Goal: Task Accomplishment & Management: Use online tool/utility

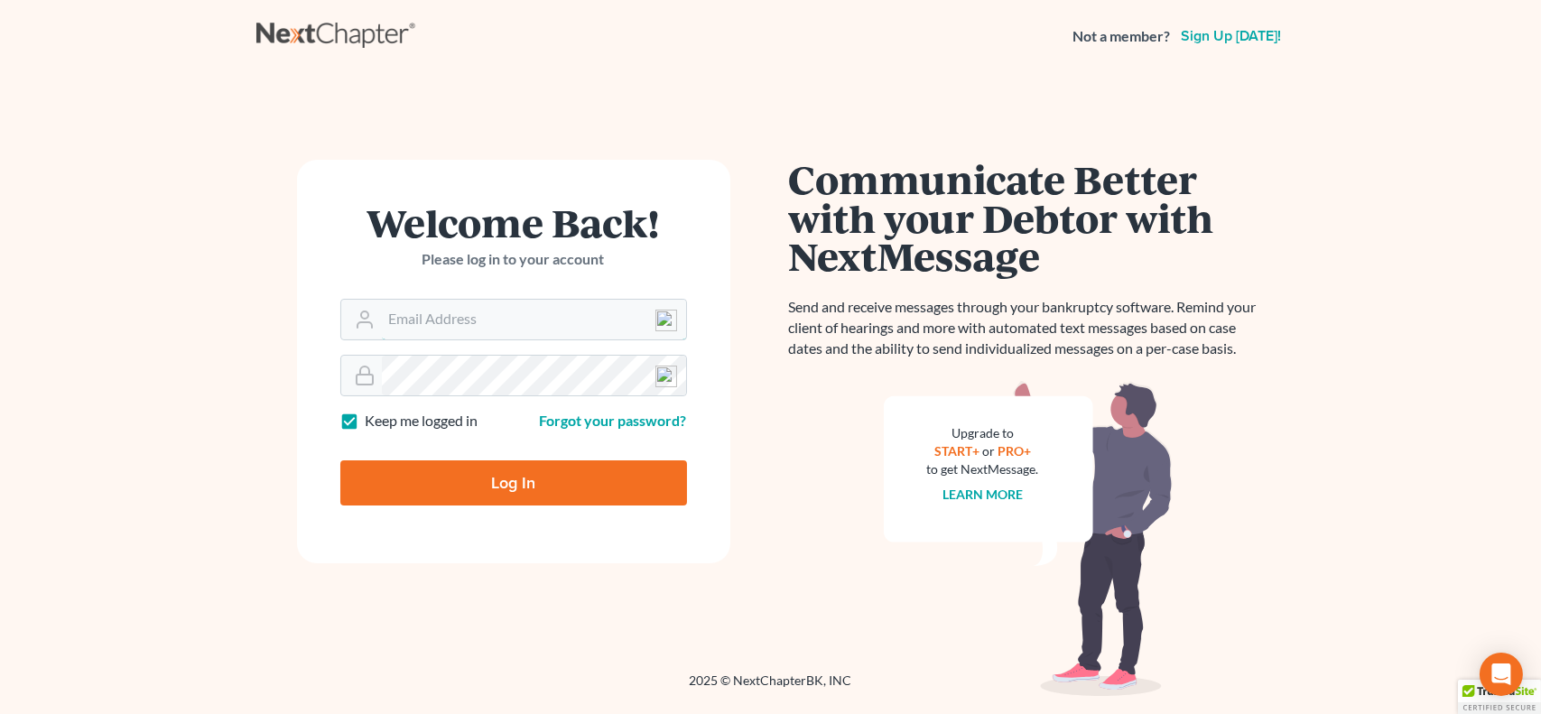
type input "[PERSON_NAME][EMAIL_ADDRESS][DOMAIN_NAME]"
click at [449, 480] on input "Log In" at bounding box center [513, 482] width 347 height 45
type input "Thinking..."
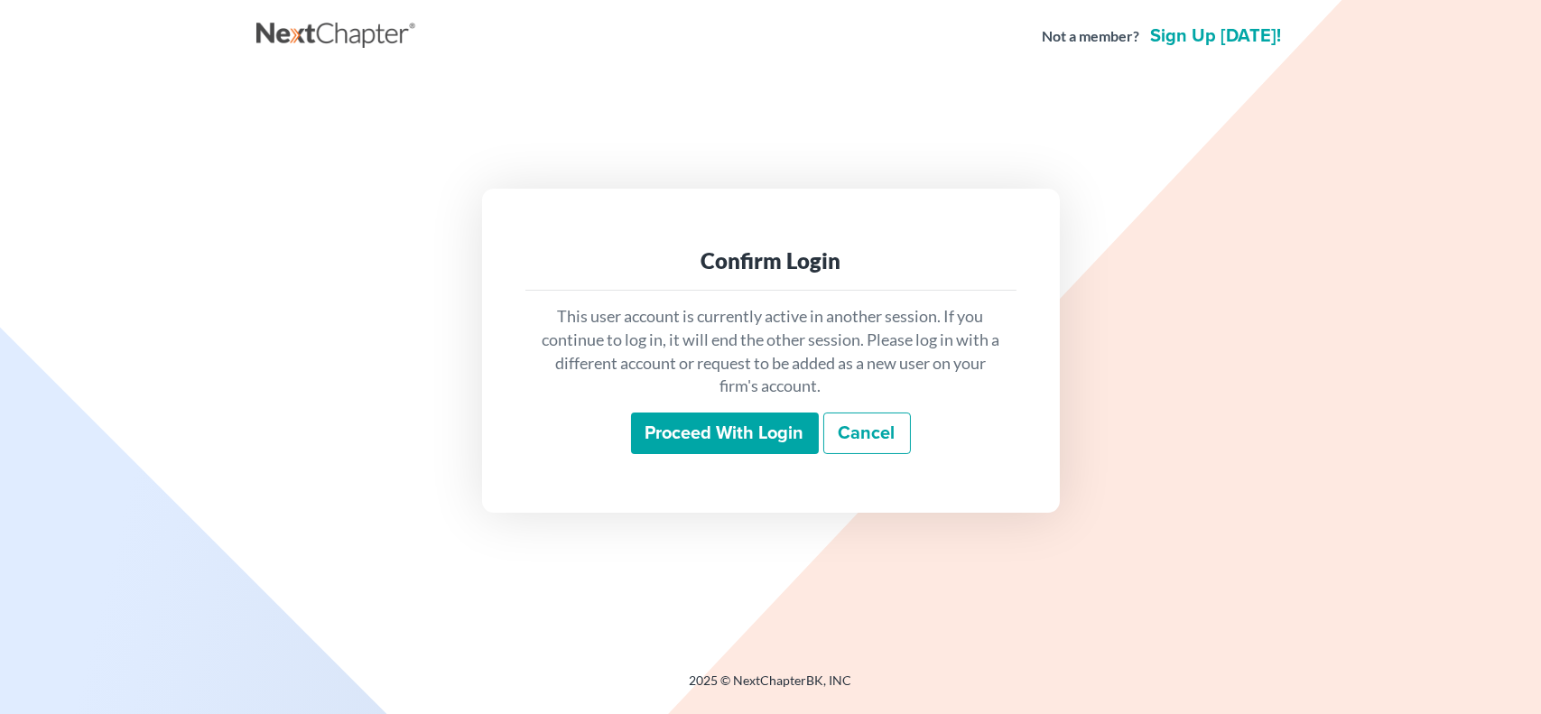
click at [731, 436] on input "Proceed with login" at bounding box center [725, 434] width 188 height 42
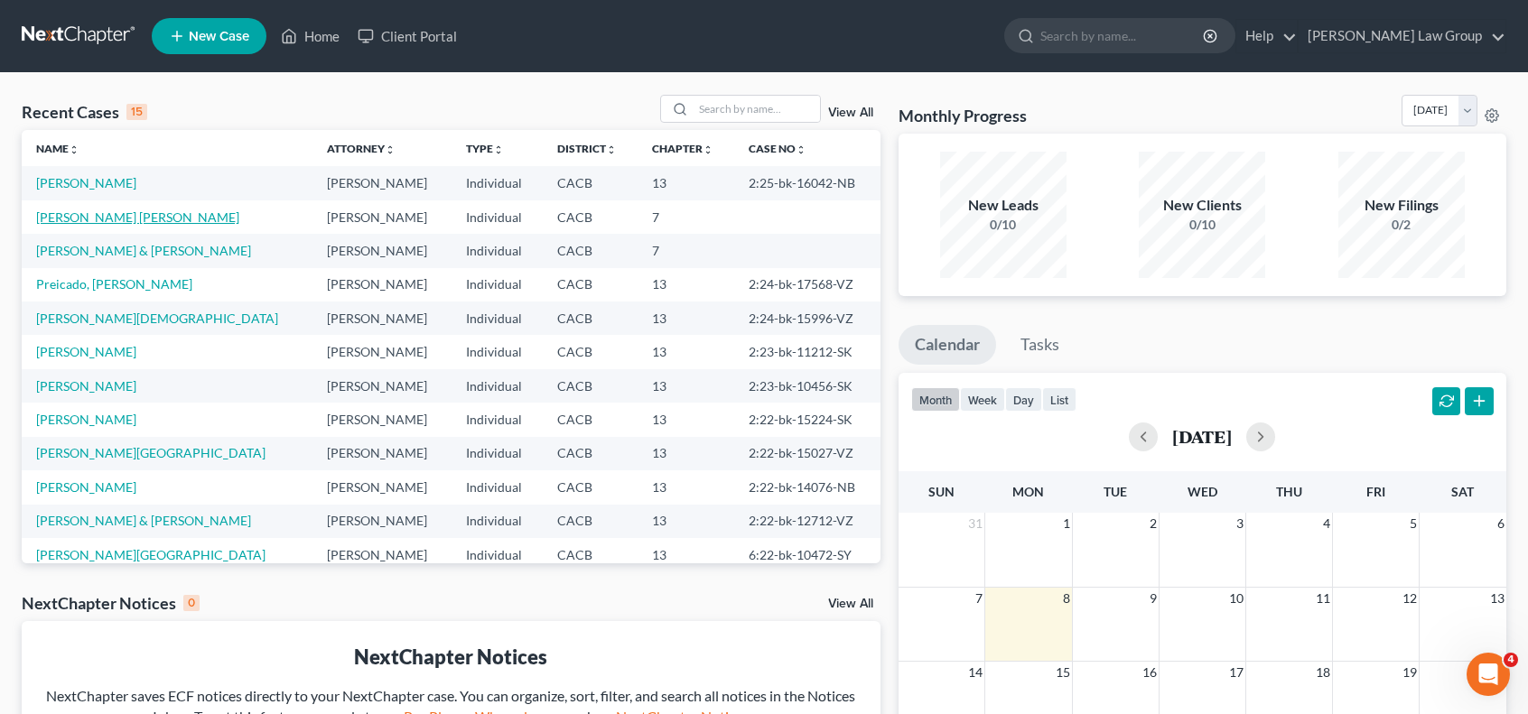
click at [76, 223] on link "Lopez Flores, Oscar" at bounding box center [137, 216] width 203 height 15
select select "6"
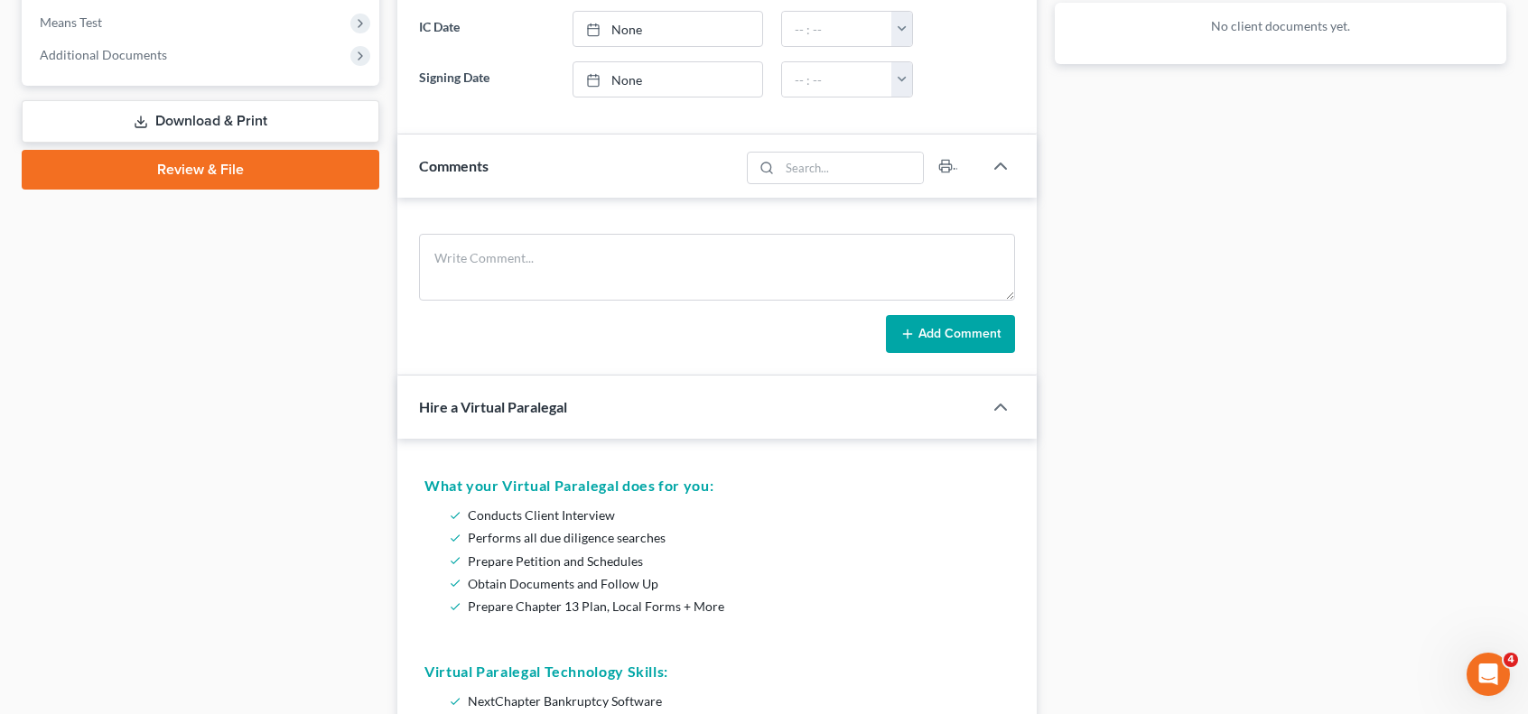
scroll to position [542, 0]
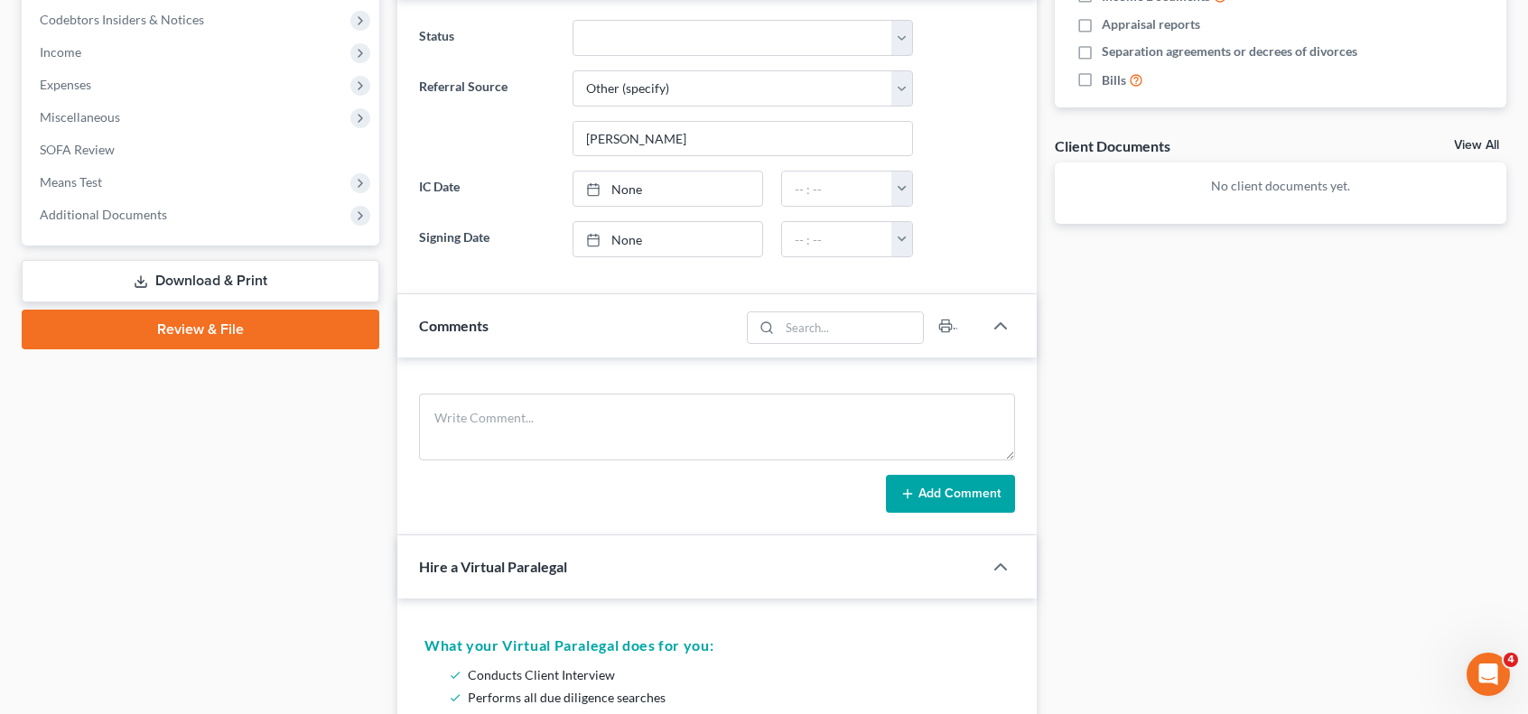
click at [170, 280] on link "Download & Print" at bounding box center [201, 281] width 358 height 42
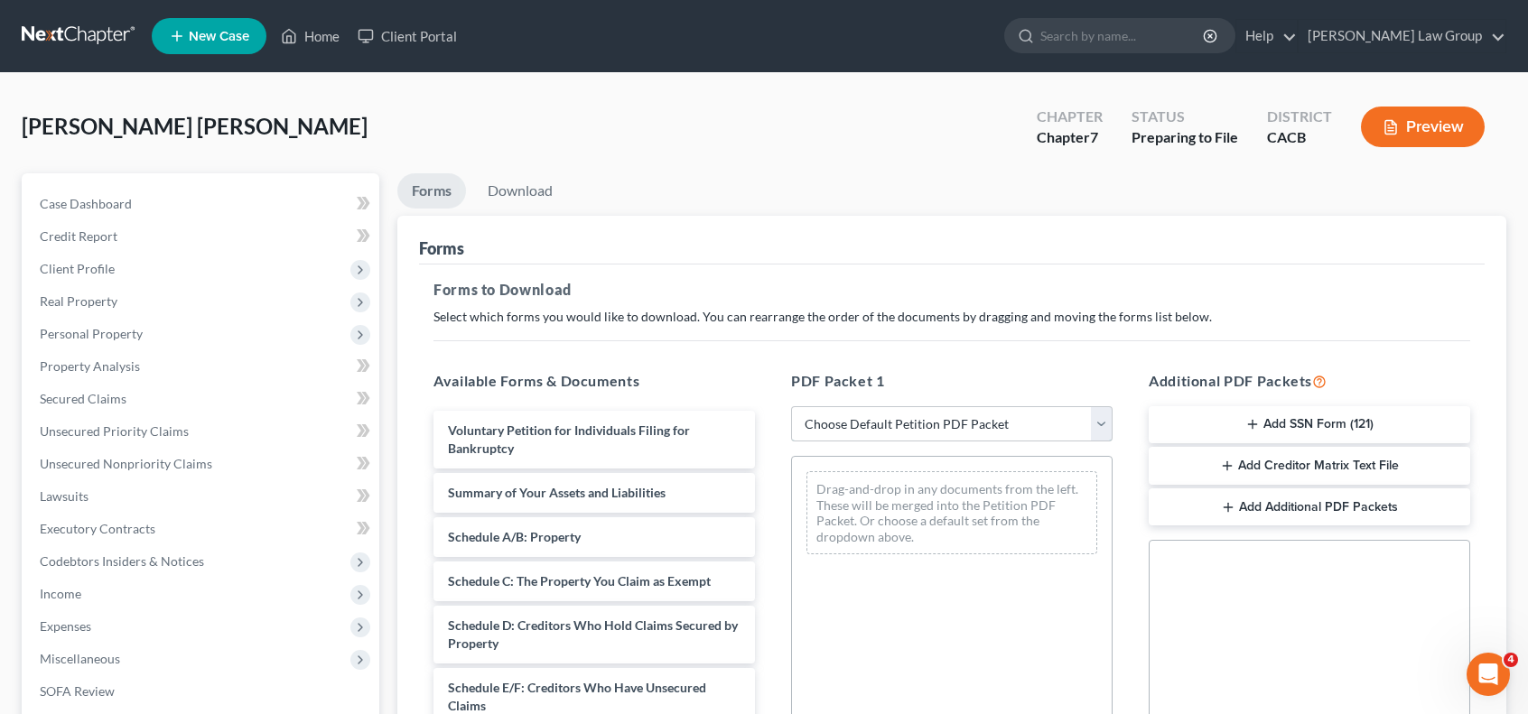
click at [1097, 421] on select "Choose Default Petition PDF Packet Complete Bankruptcy Petition (all forms and …" at bounding box center [951, 424] width 321 height 36
select select "0"
click at [797, 406] on select "Choose Default Petition PDF Packet Complete Bankruptcy Petition (all forms and …" at bounding box center [951, 424] width 321 height 36
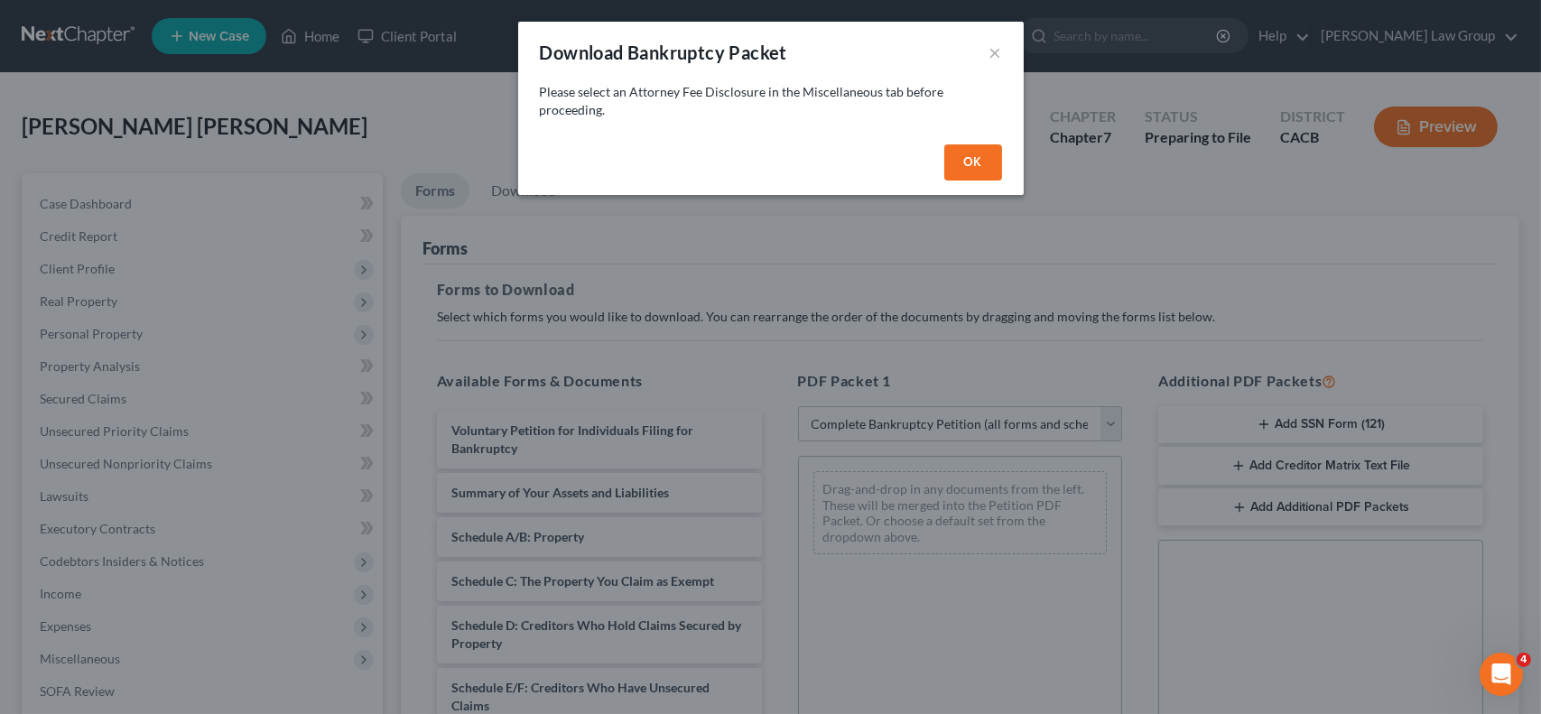
click at [969, 168] on button "OK" at bounding box center [973, 162] width 58 height 36
select select
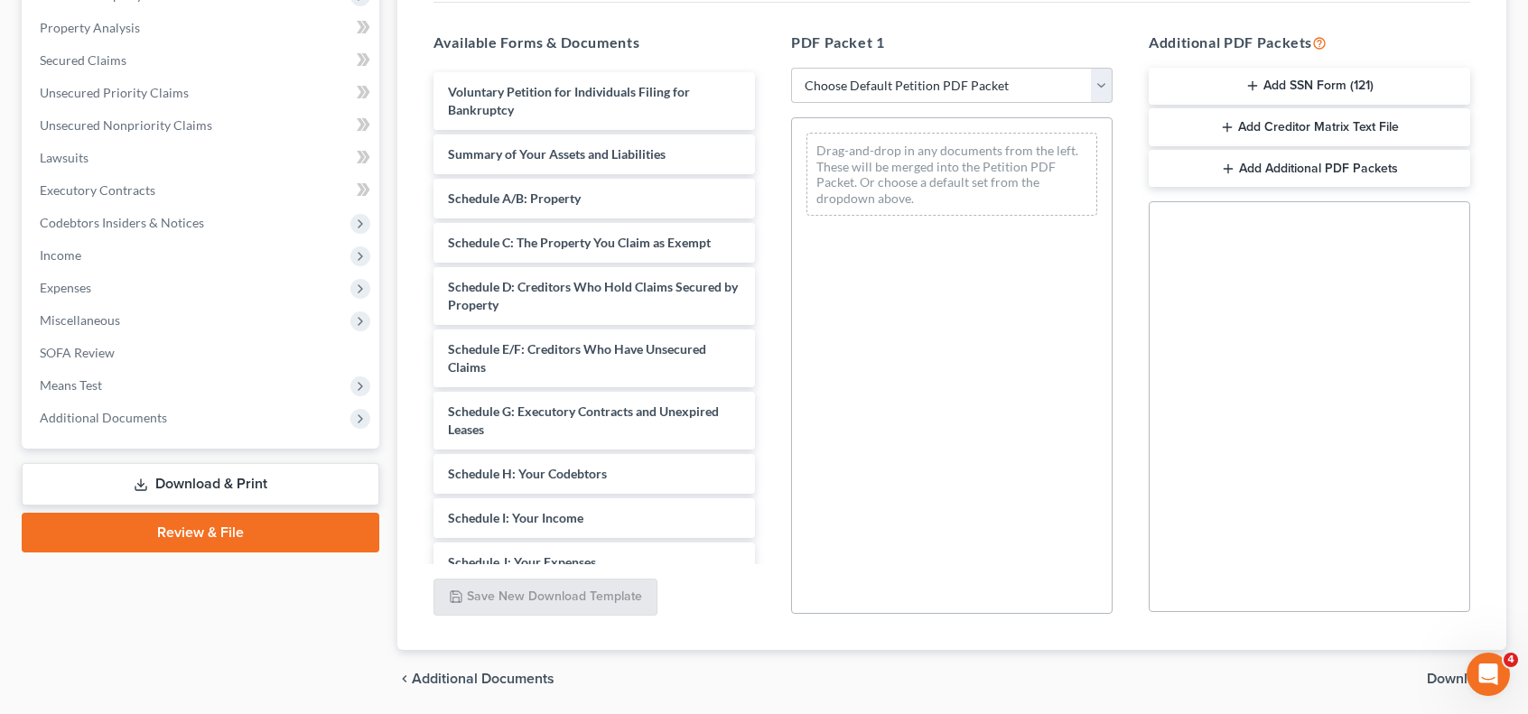
scroll to position [309, 0]
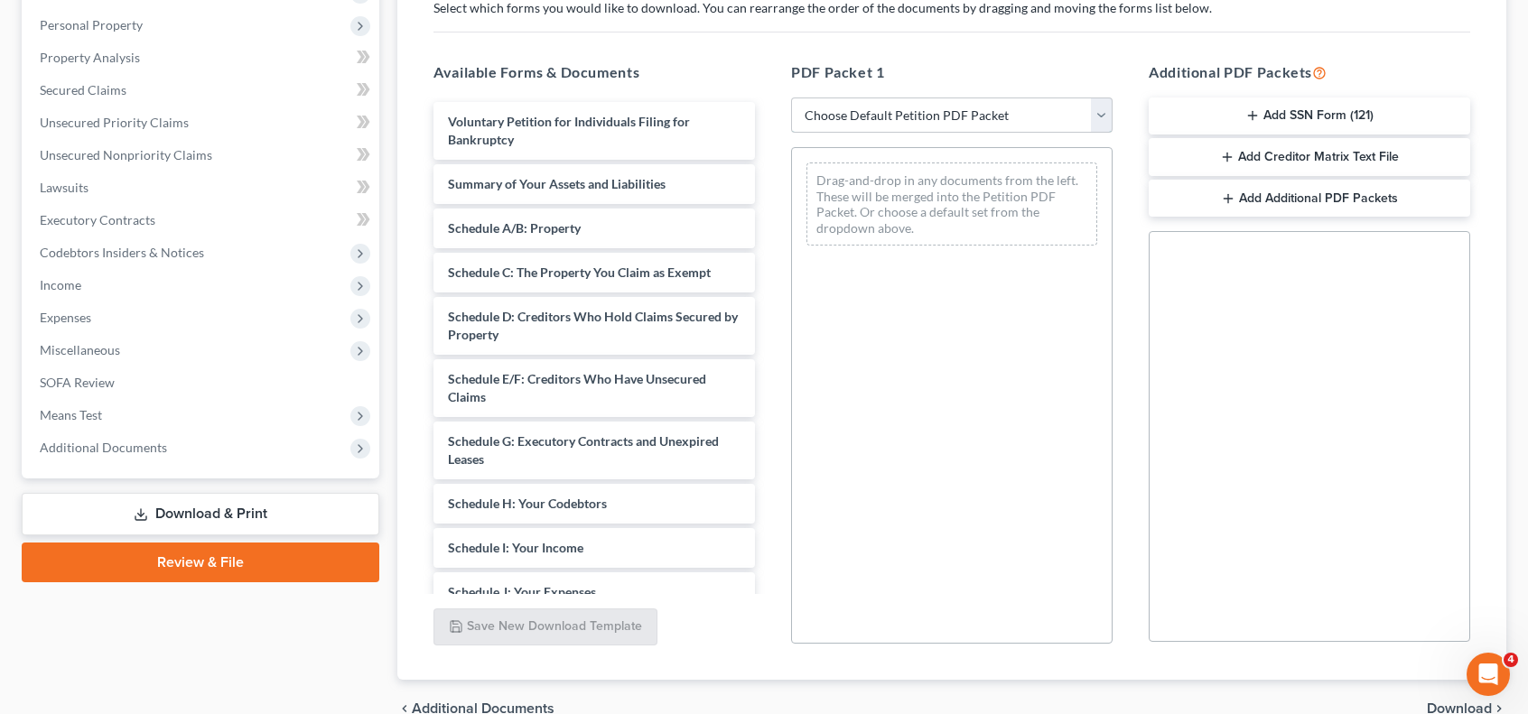
click at [1094, 116] on select "Choose Default Petition PDF Packet Complete Bankruptcy Petition (all forms and …" at bounding box center [951, 116] width 321 height 36
click at [516, 229] on div "Schedule A/B: Property Voluntary Petition for Individuals Filing for Bankruptcy…" at bounding box center [594, 592] width 350 height 981
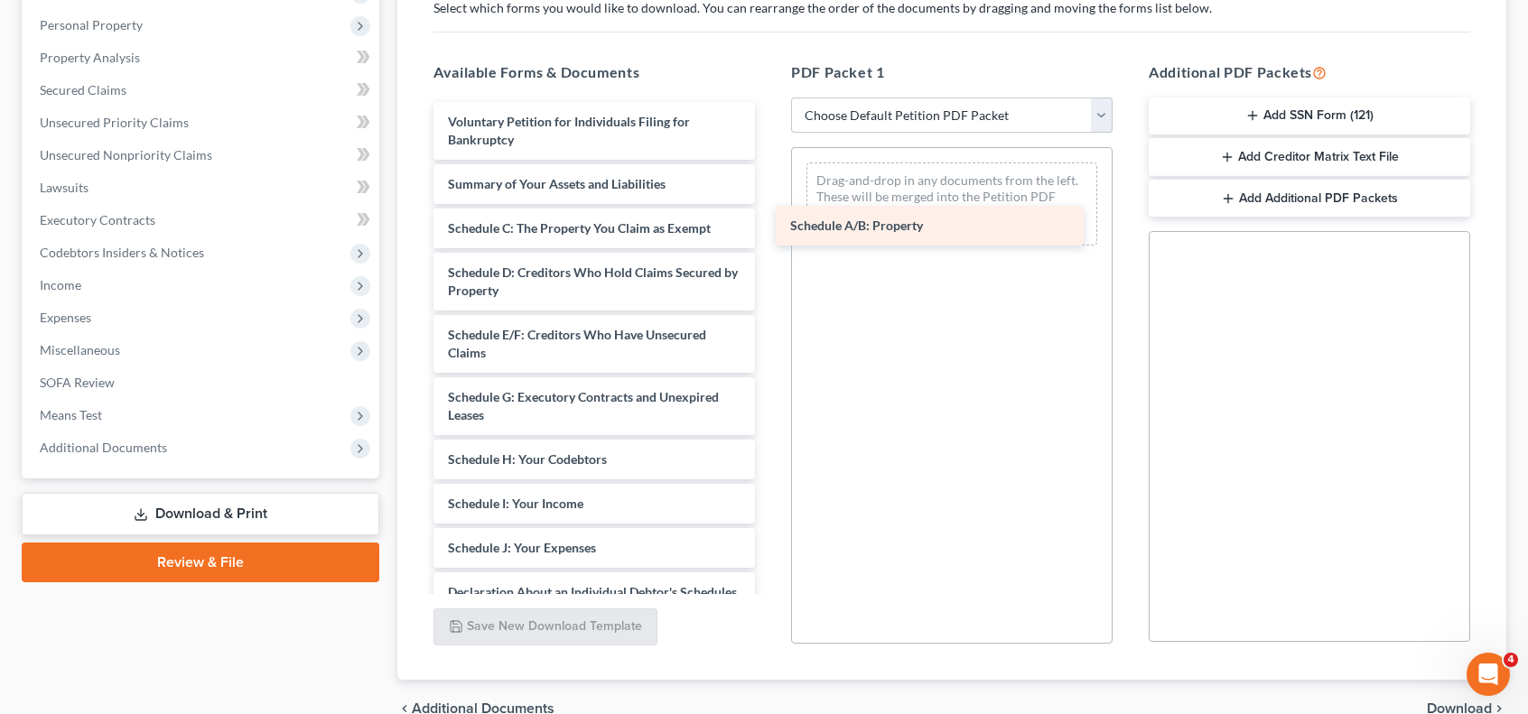
drag, startPoint x: 516, startPoint y: 229, endPoint x: 858, endPoint y: 229, distance: 342.2
click at [769, 229] on div "Schedule A/B: Property Voluntary Petition for Individuals Filing for Bankruptcy…" at bounding box center [594, 570] width 350 height 936
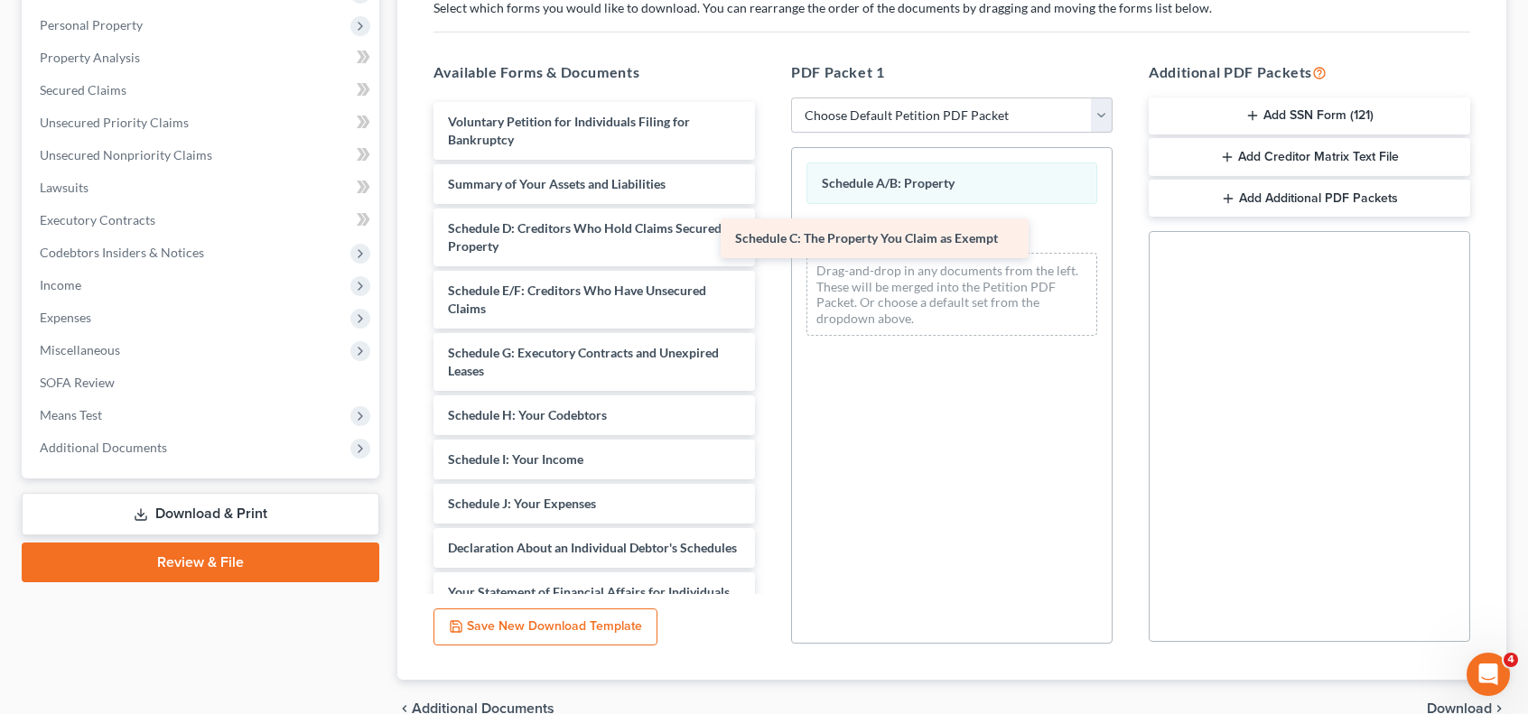
drag, startPoint x: 549, startPoint y: 232, endPoint x: 836, endPoint y: 245, distance: 287.4
click at [769, 245] on div "Schedule C: The Property You Claim as Exempt Voluntary Petition for Individuals…" at bounding box center [594, 548] width 350 height 892
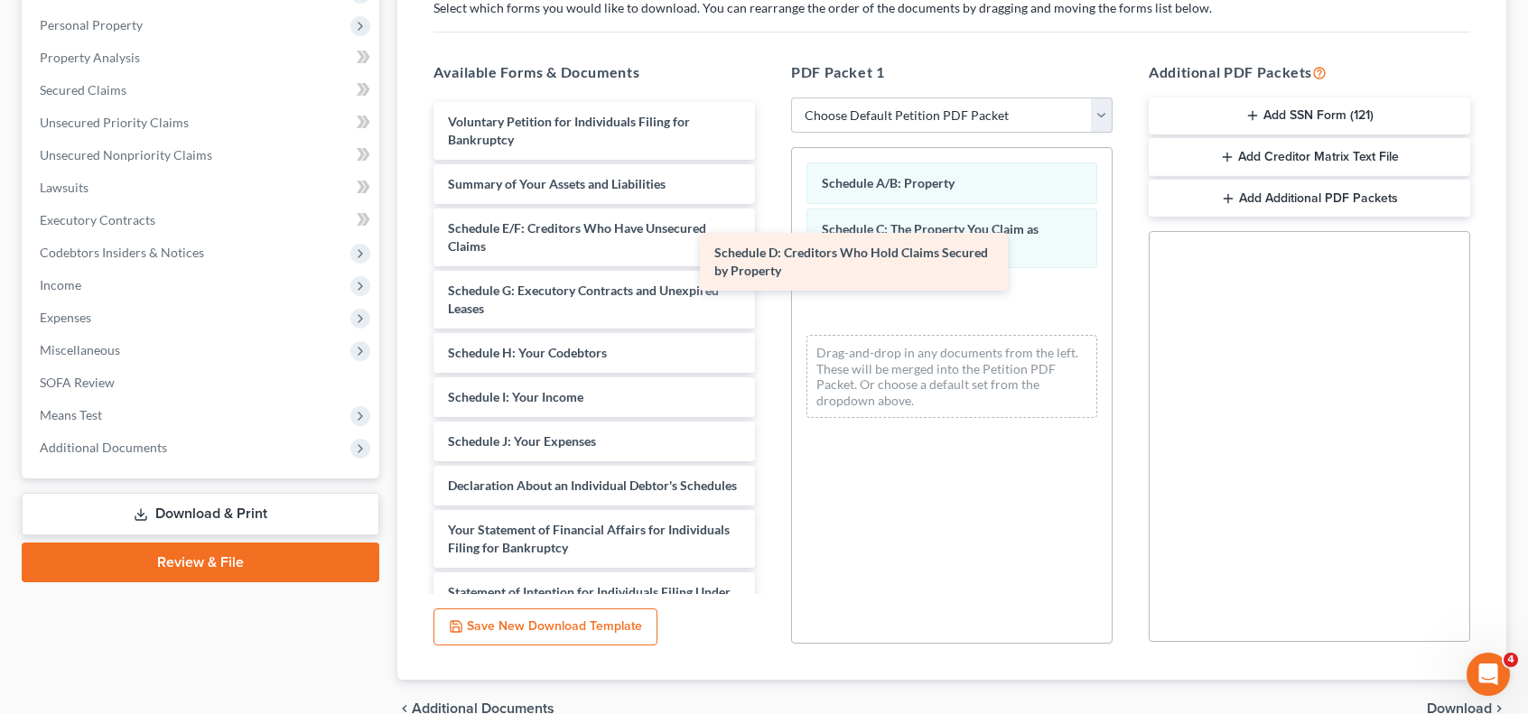
drag, startPoint x: 575, startPoint y: 245, endPoint x: 899, endPoint y: 279, distance: 325.9
click at [769, 279] on div "Schedule D: Creditors Who Hold Claims Secured by Property Voluntary Petition fo…" at bounding box center [594, 517] width 350 height 830
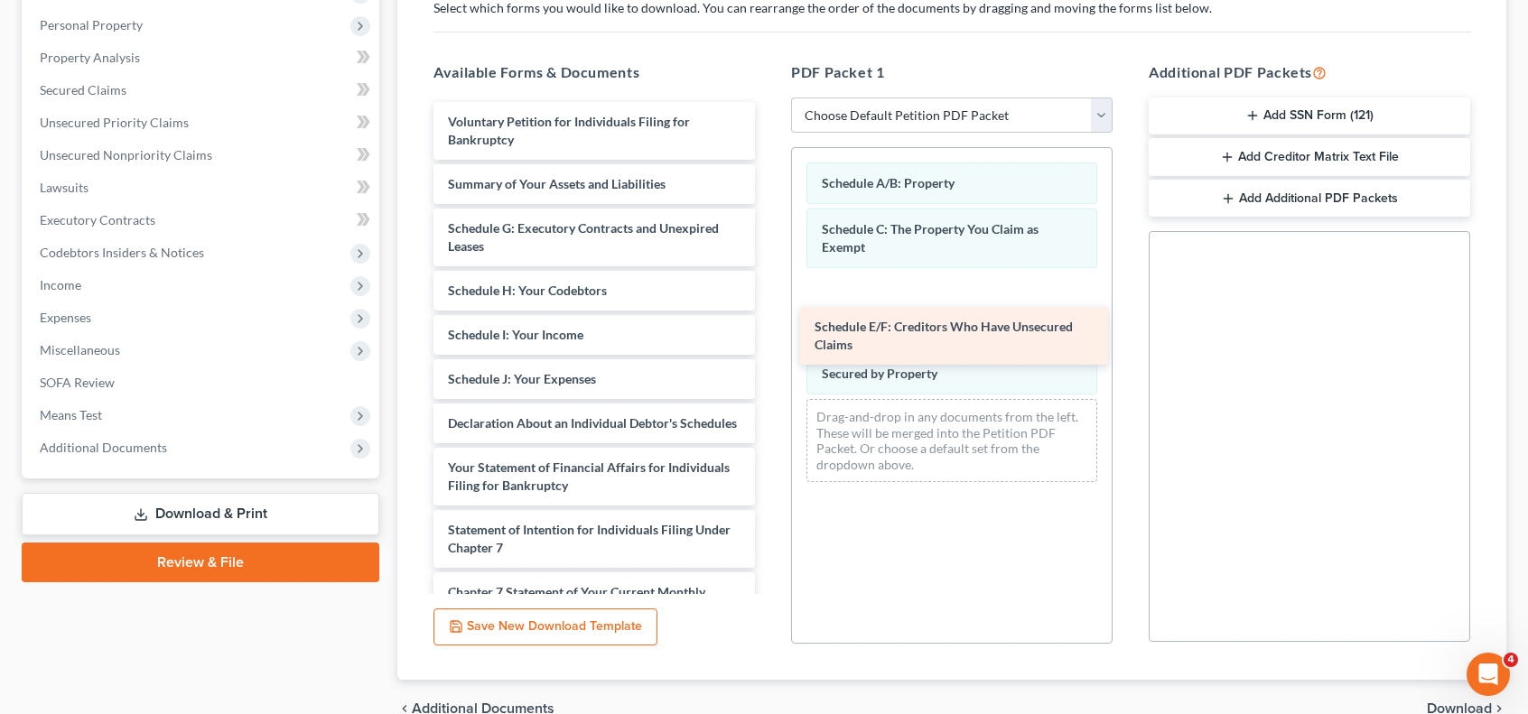
drag, startPoint x: 585, startPoint y: 238, endPoint x: 962, endPoint y: 344, distance: 391.0
click at [769, 344] on div "Schedule E/F: Creditors Who Have Unsecured Claims Voluntary Petition for Indivi…" at bounding box center [594, 485] width 350 height 767
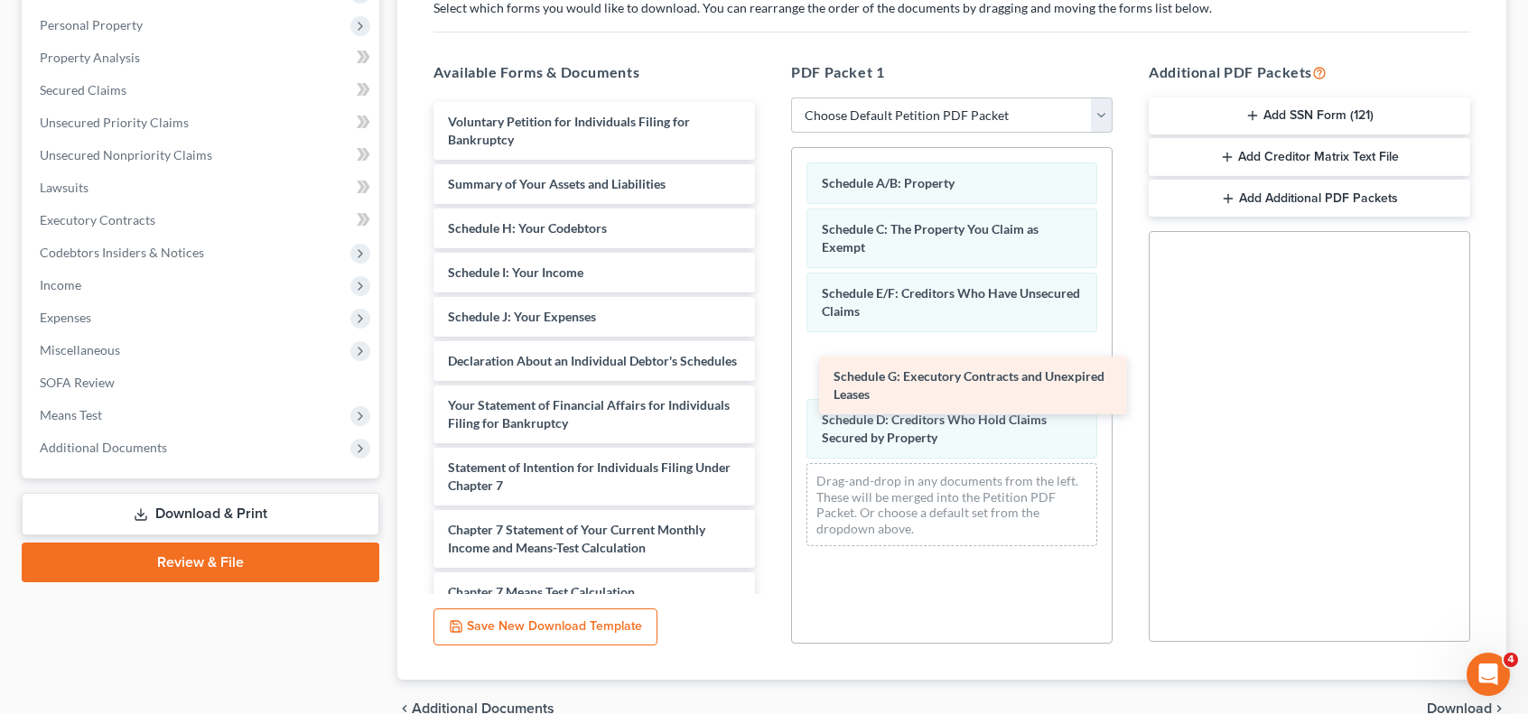
drag, startPoint x: 543, startPoint y: 243, endPoint x: 928, endPoint y: 394, distance: 414.0
click at [769, 394] on div "Schedule G: Executory Contracts and Unexpired Leases Voluntary Petition for Ind…" at bounding box center [594, 454] width 350 height 705
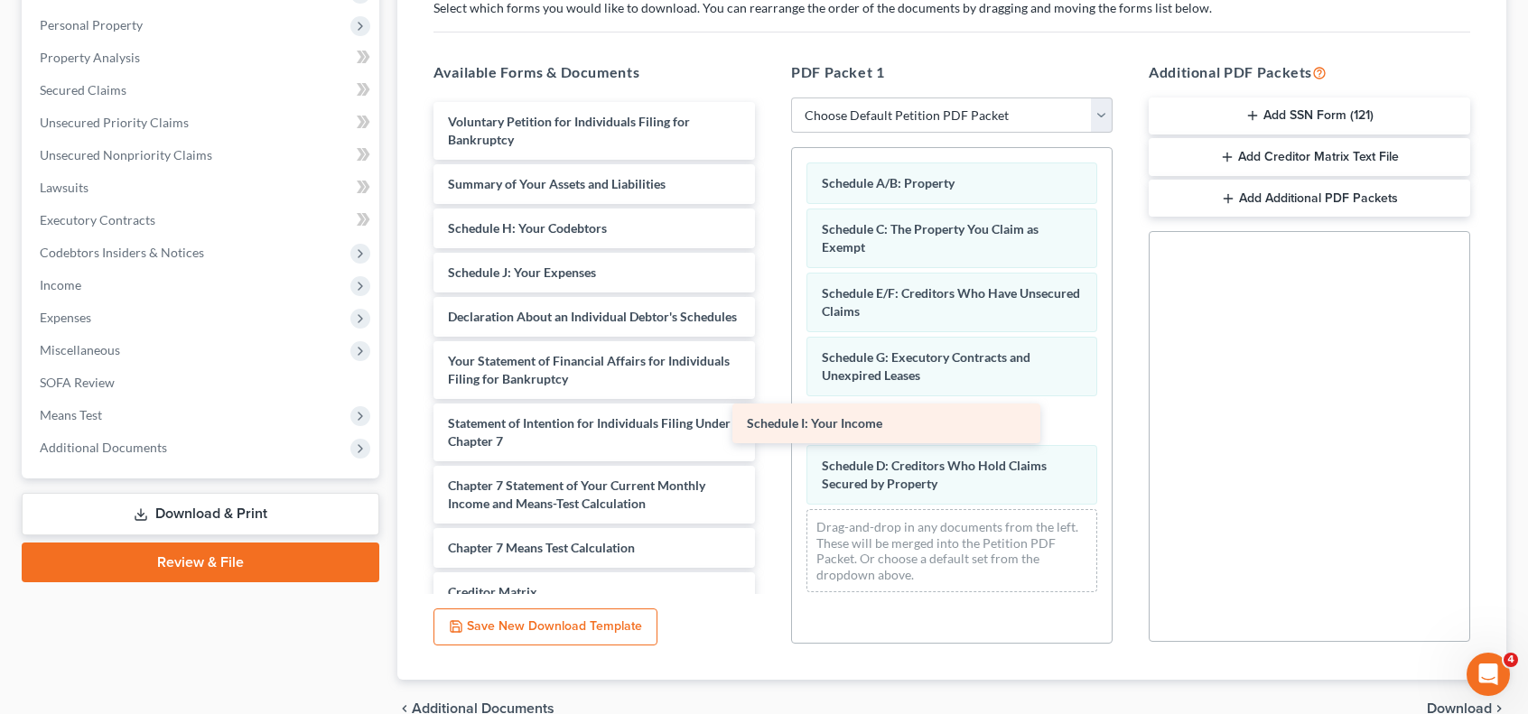
drag, startPoint x: 581, startPoint y: 272, endPoint x: 925, endPoint y: 432, distance: 380.5
click at [769, 432] on div "Schedule I: Your Income Voluntary Petition for Individuals Filing for Bankruptc…" at bounding box center [594, 432] width 350 height 661
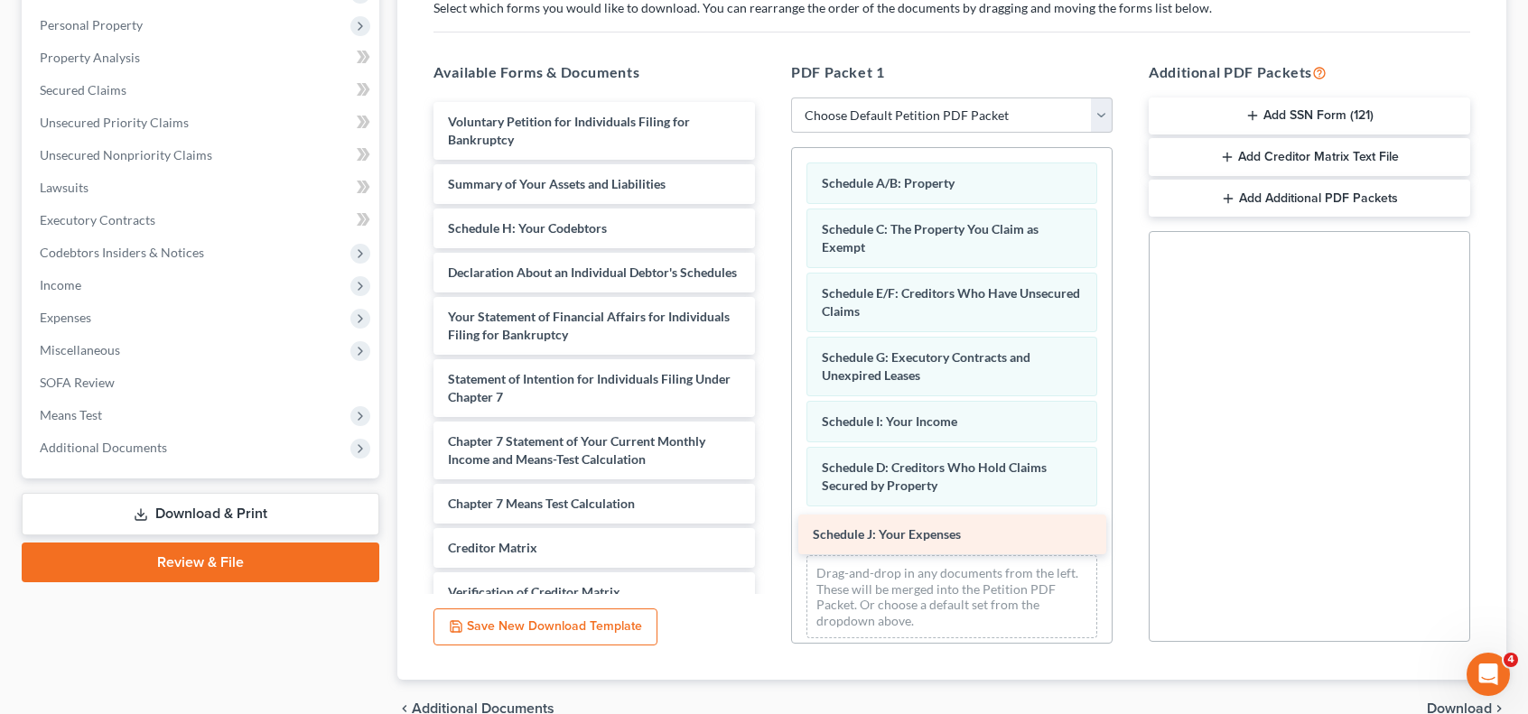
drag, startPoint x: 578, startPoint y: 269, endPoint x: 948, endPoint y: 542, distance: 459.8
click at [769, 542] on div "Schedule J: Your Expenses Voluntary Petition for Individuals Filing for Bankrup…" at bounding box center [594, 410] width 350 height 617
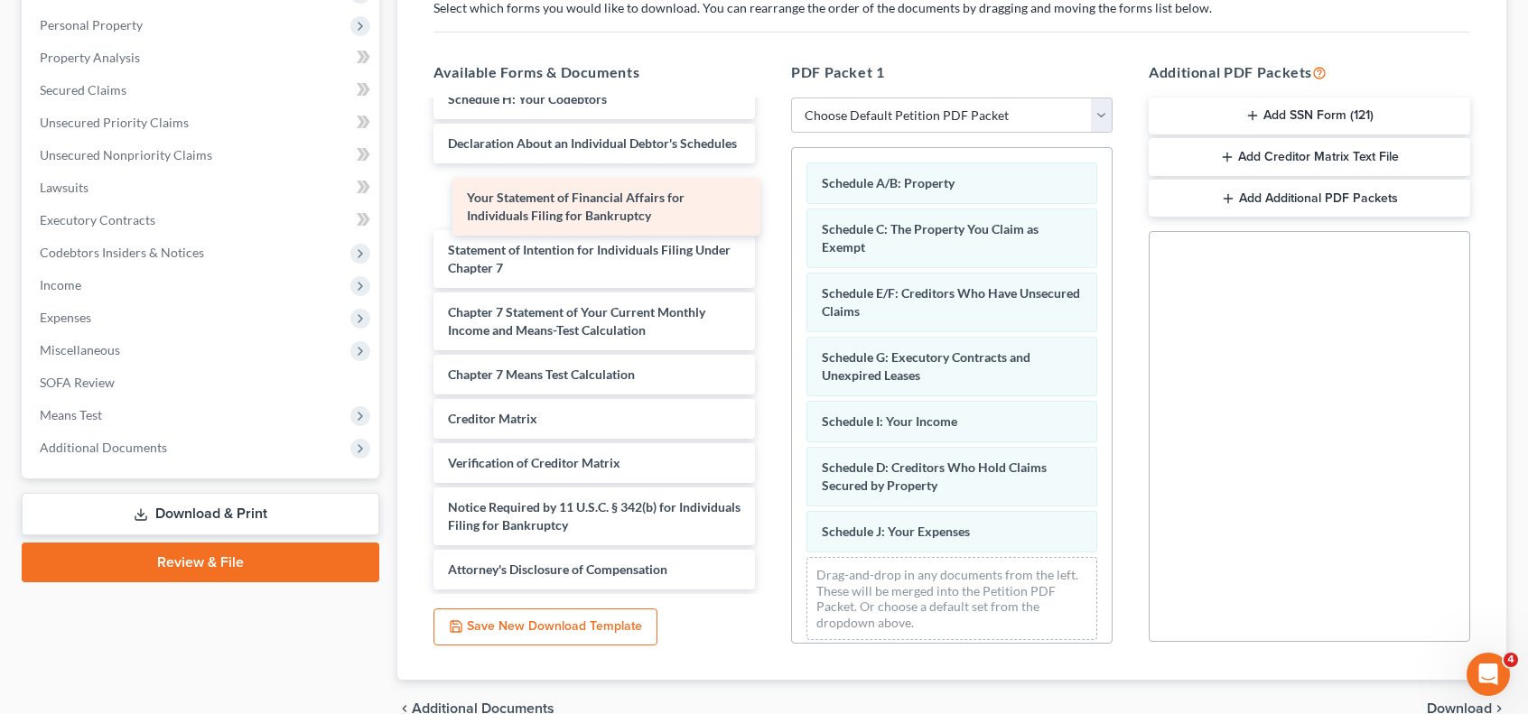
scroll to position [84, 0]
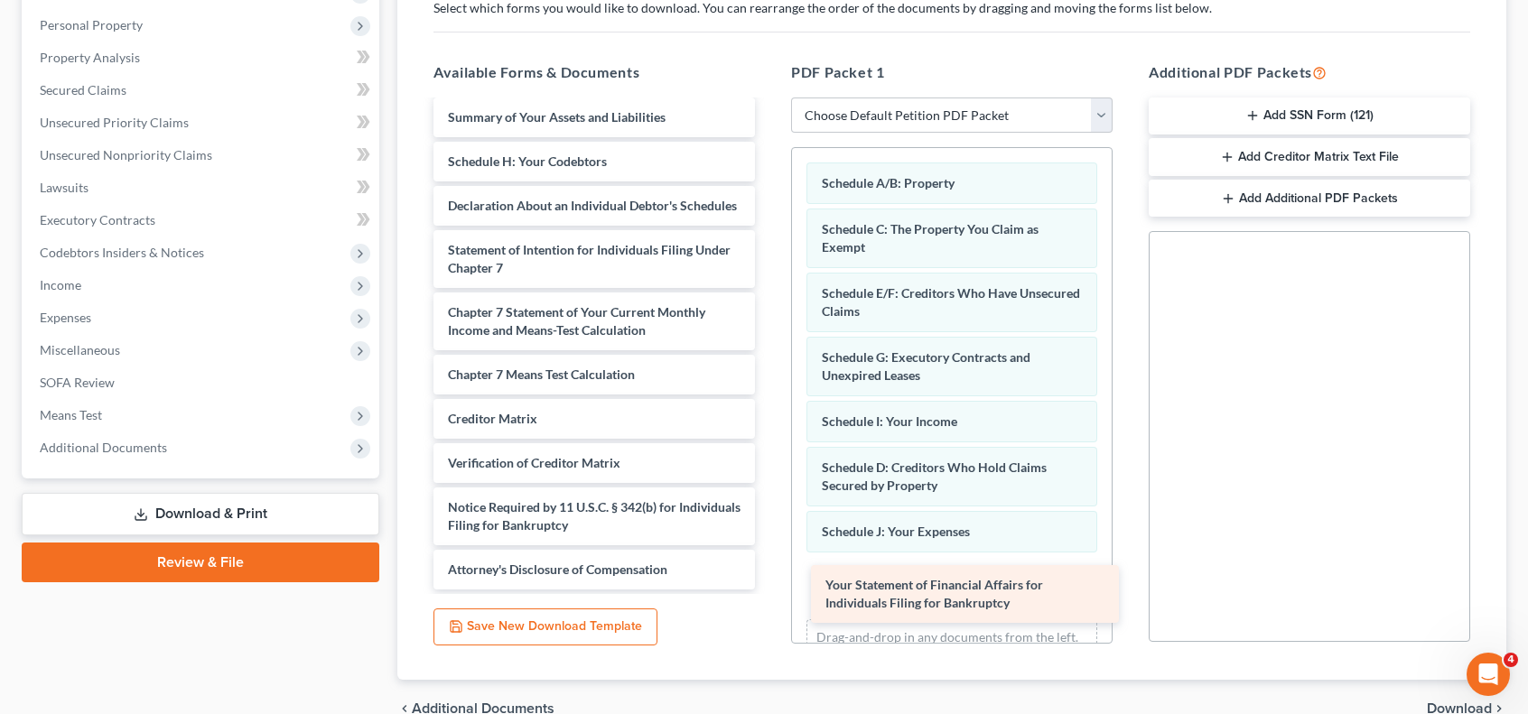
drag, startPoint x: 543, startPoint y: 200, endPoint x: 920, endPoint y: 599, distance: 549.3
click at [769, 590] on div "Your Statement of Financial Affairs for Individuals Filing for Bankruptcy Volun…" at bounding box center [594, 312] width 350 height 554
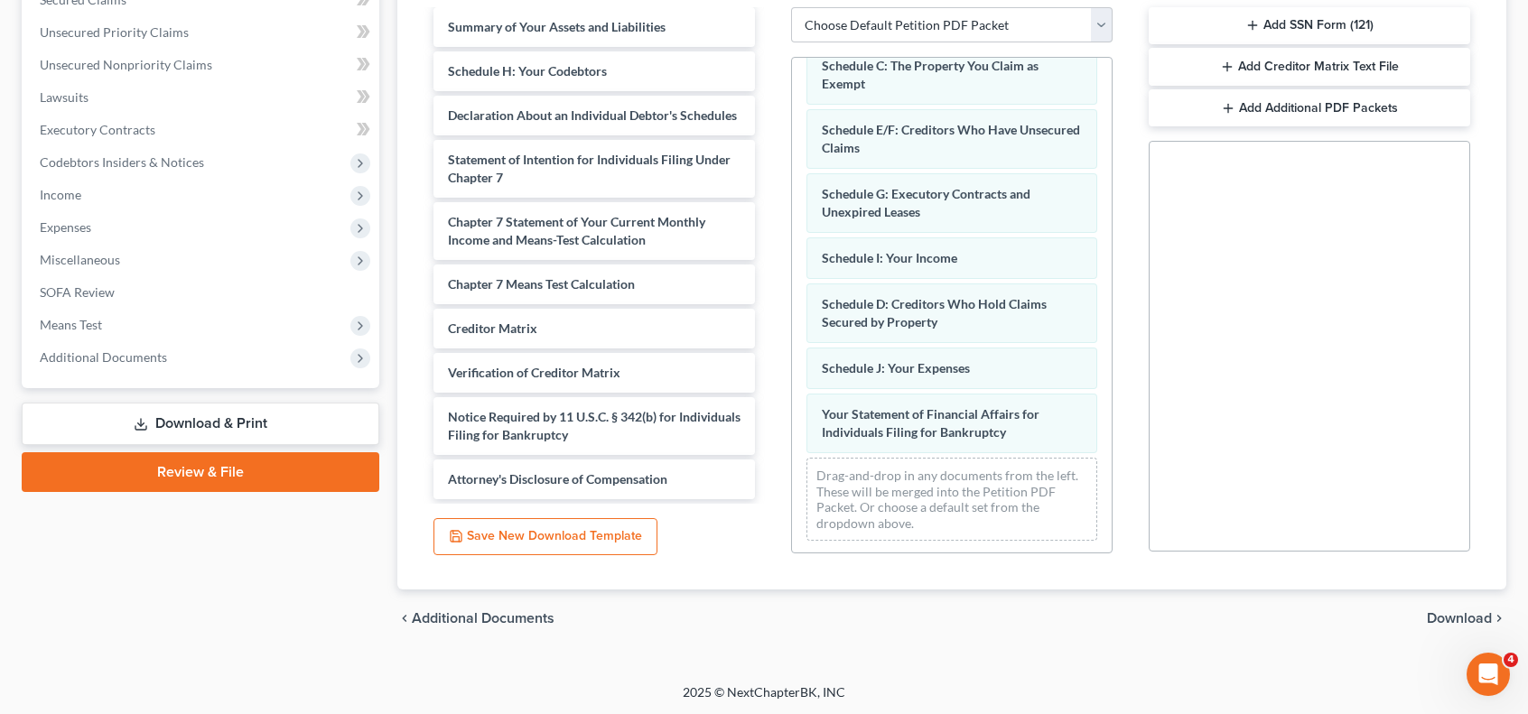
scroll to position [0, 0]
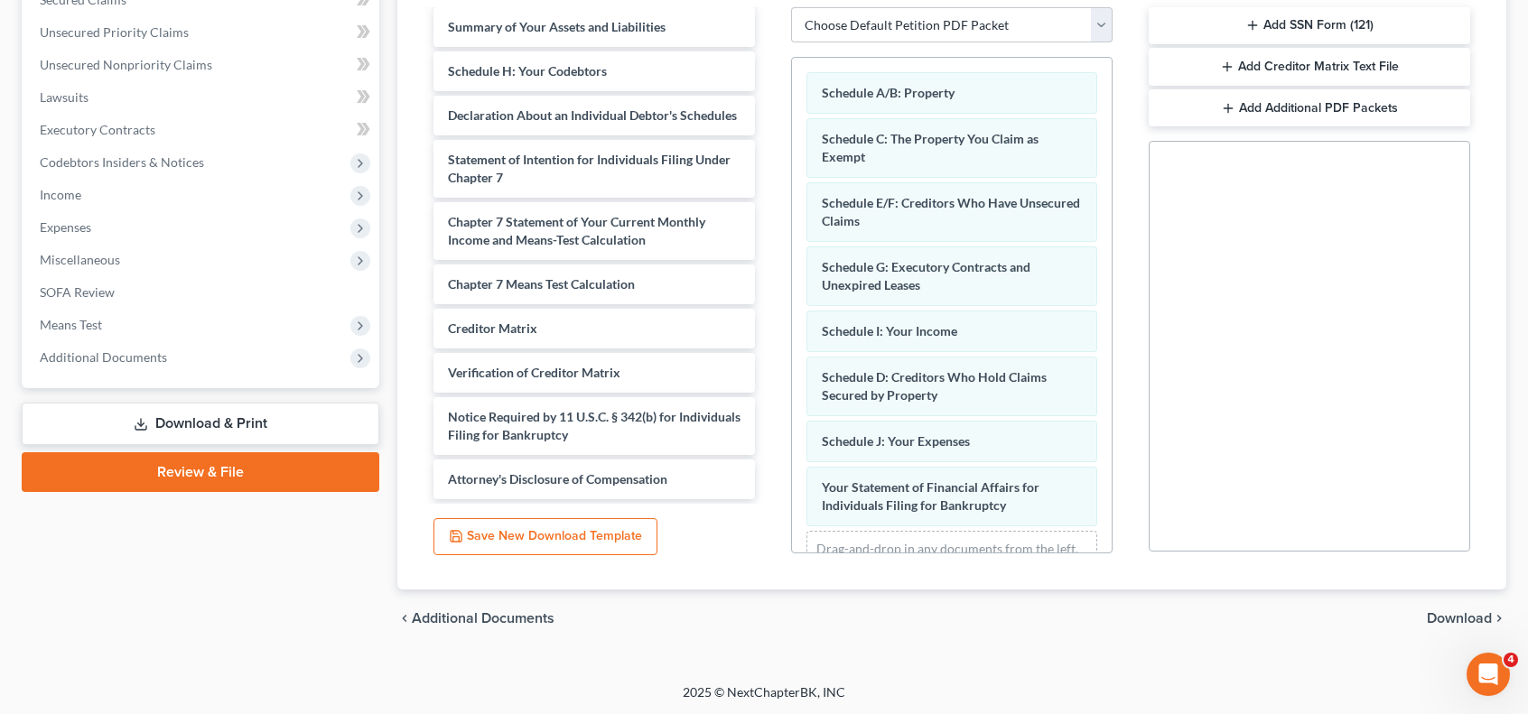
click at [1439, 611] on span "Download" at bounding box center [1459, 618] width 65 height 14
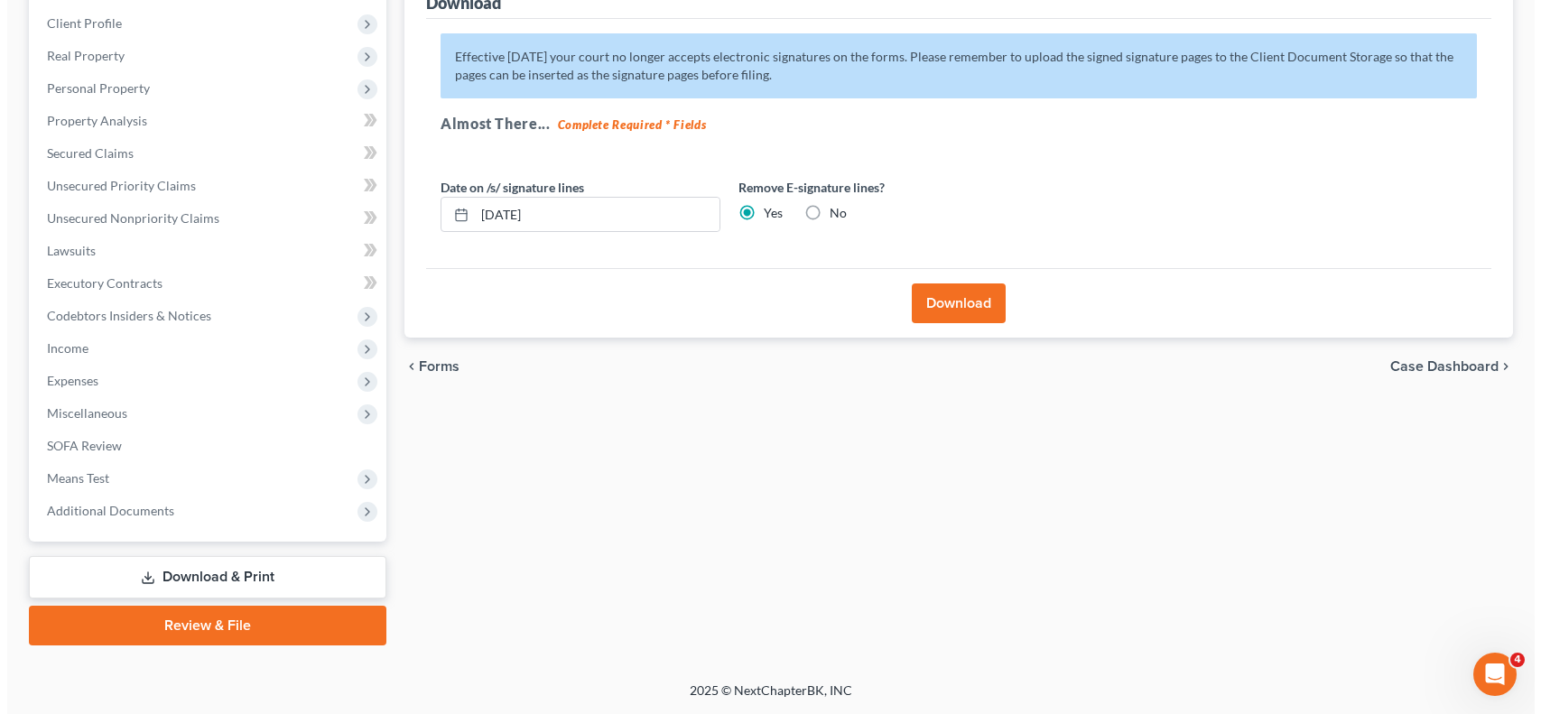
scroll to position [243, 0]
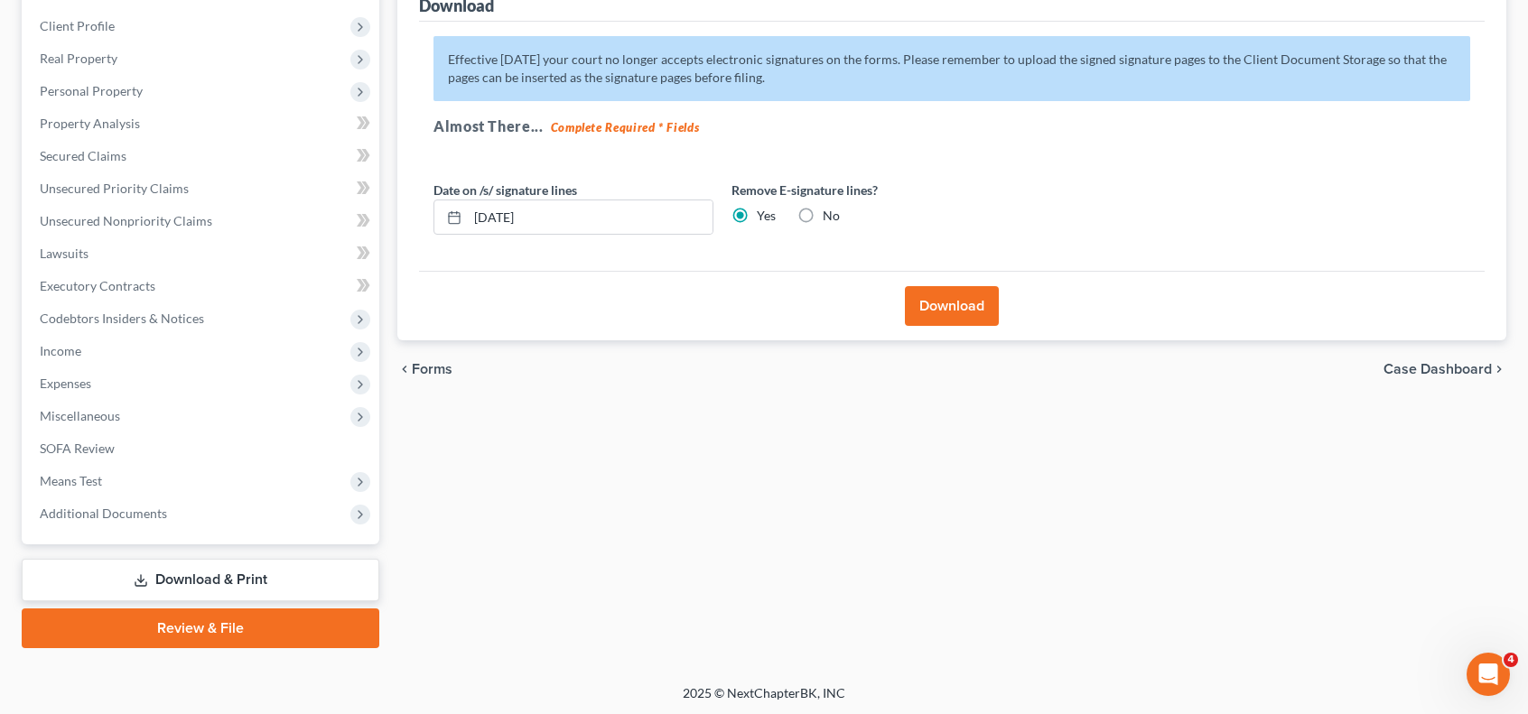
click at [934, 300] on button "Download" at bounding box center [952, 306] width 94 height 40
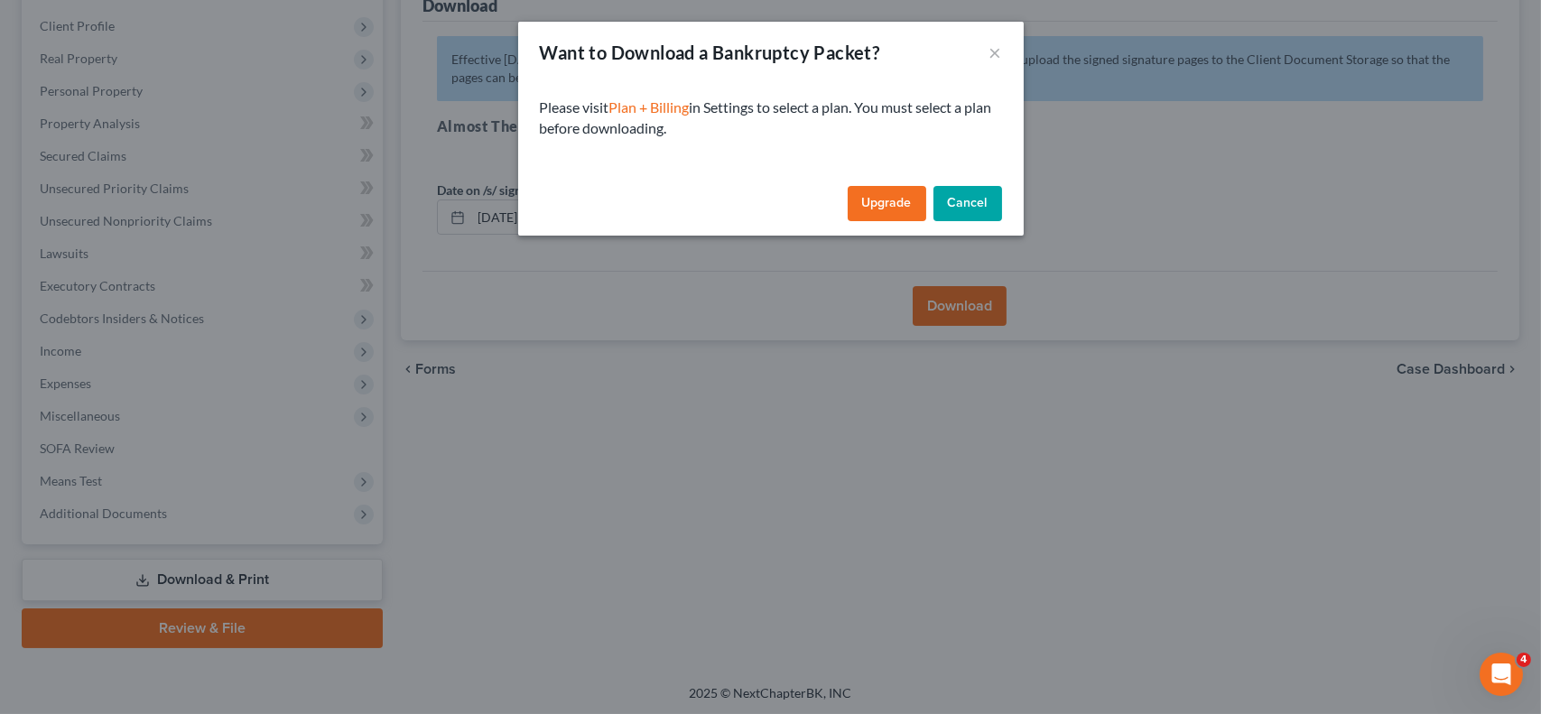
click at [964, 202] on button "Cancel" at bounding box center [968, 204] width 69 height 36
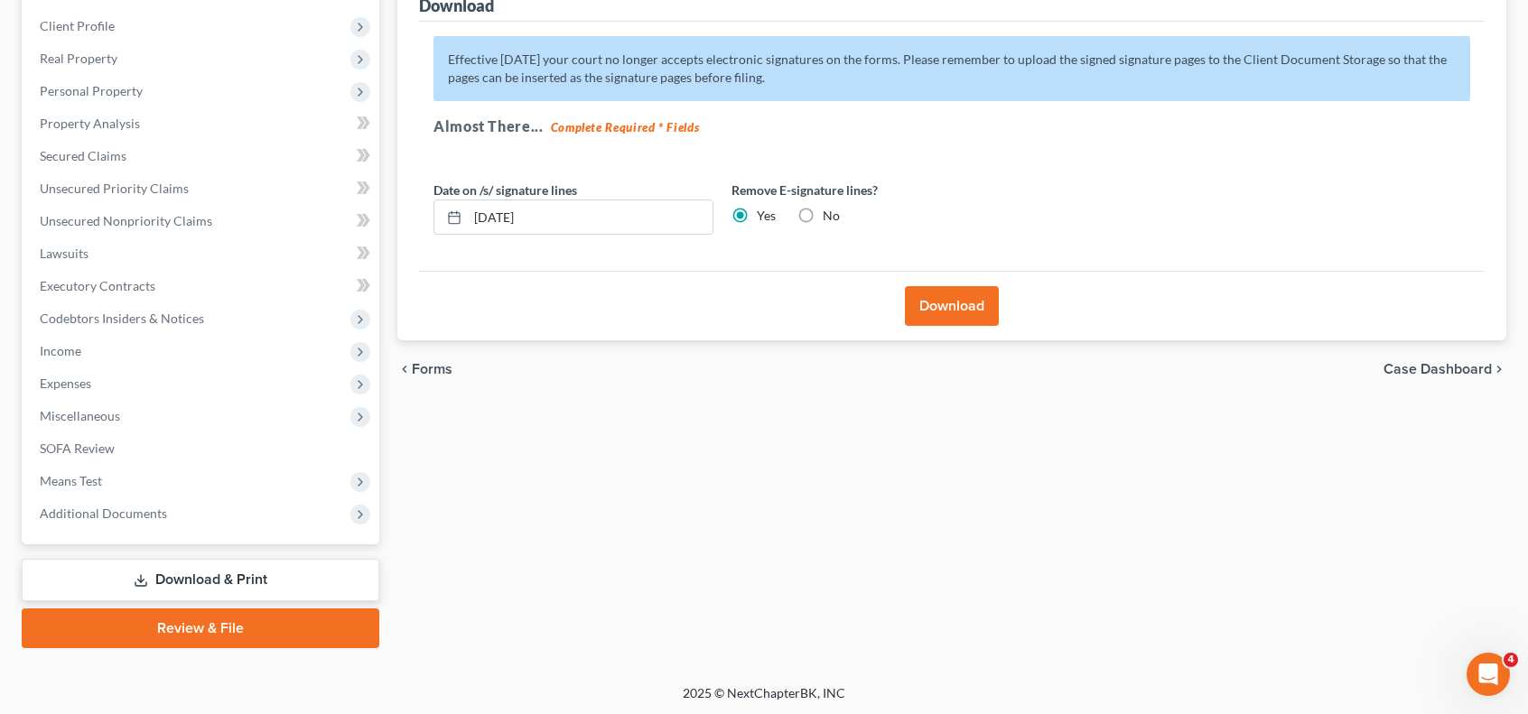
click at [960, 303] on button "Download" at bounding box center [952, 306] width 94 height 40
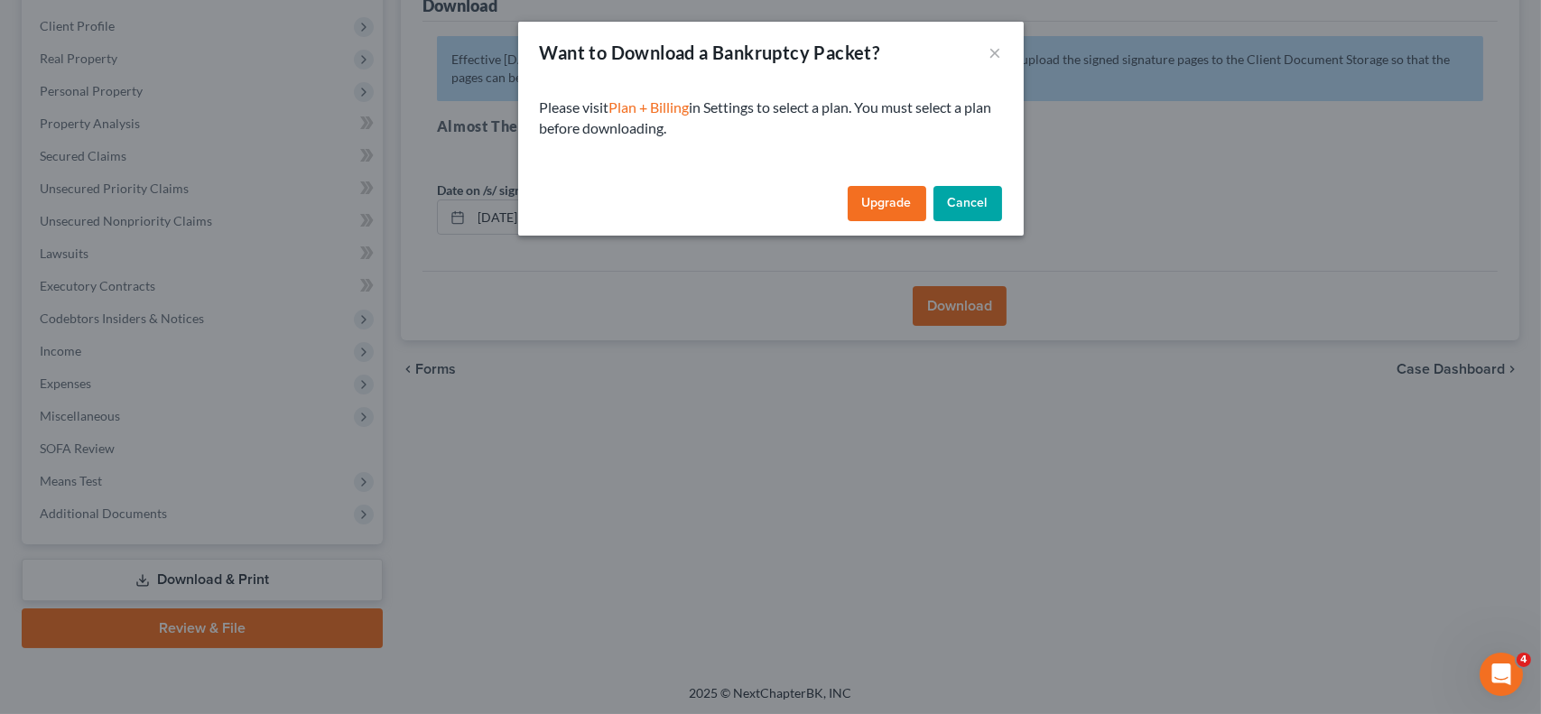
click at [878, 209] on link "Upgrade" at bounding box center [887, 204] width 79 height 36
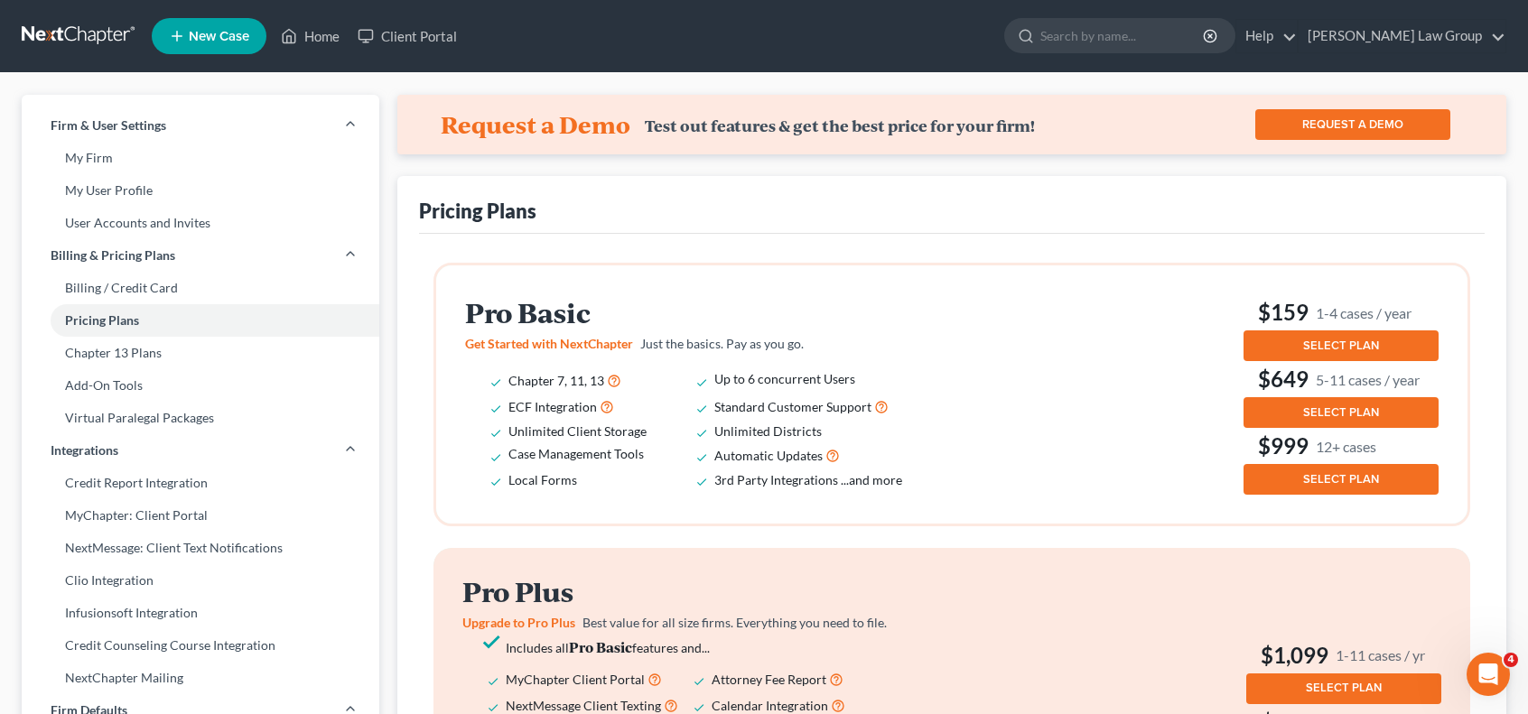
scroll to position [243, 0]
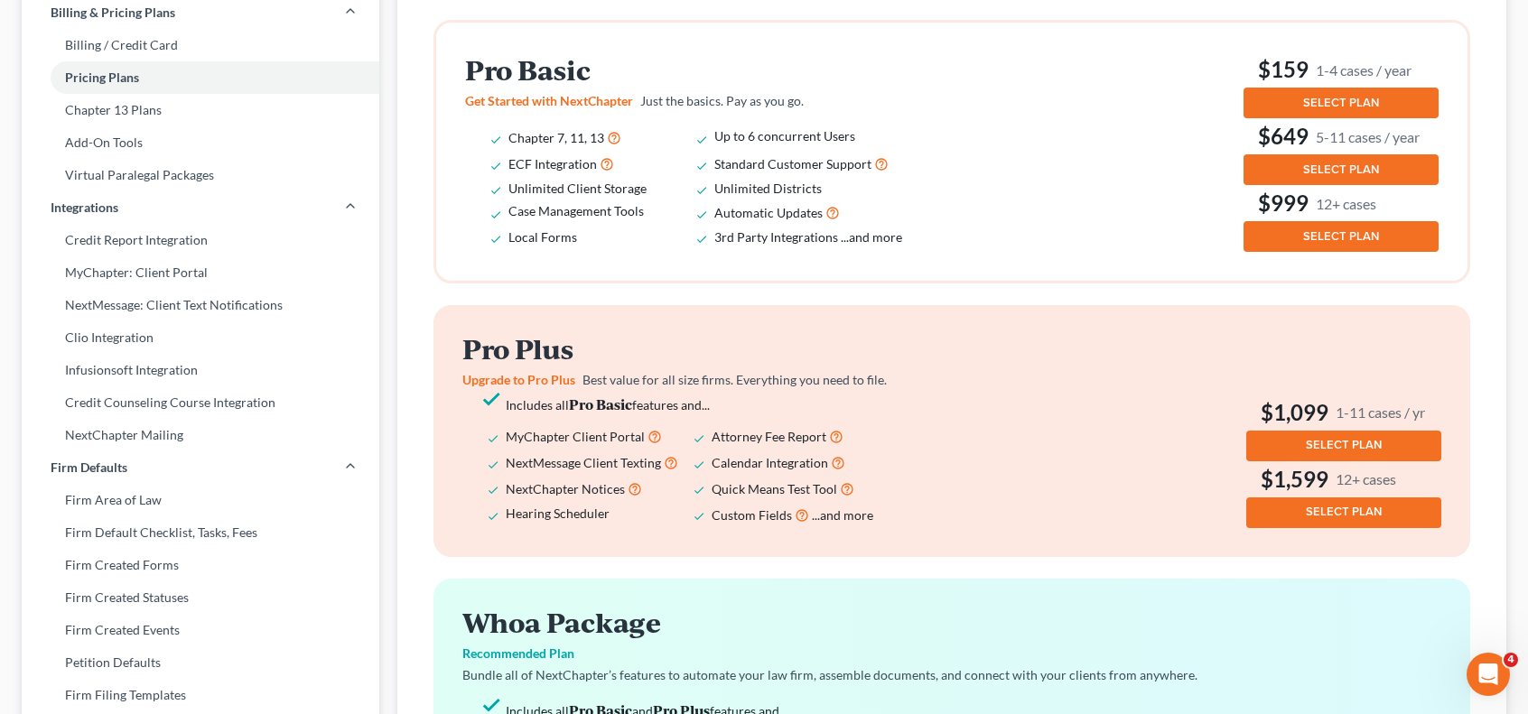
select select "6"
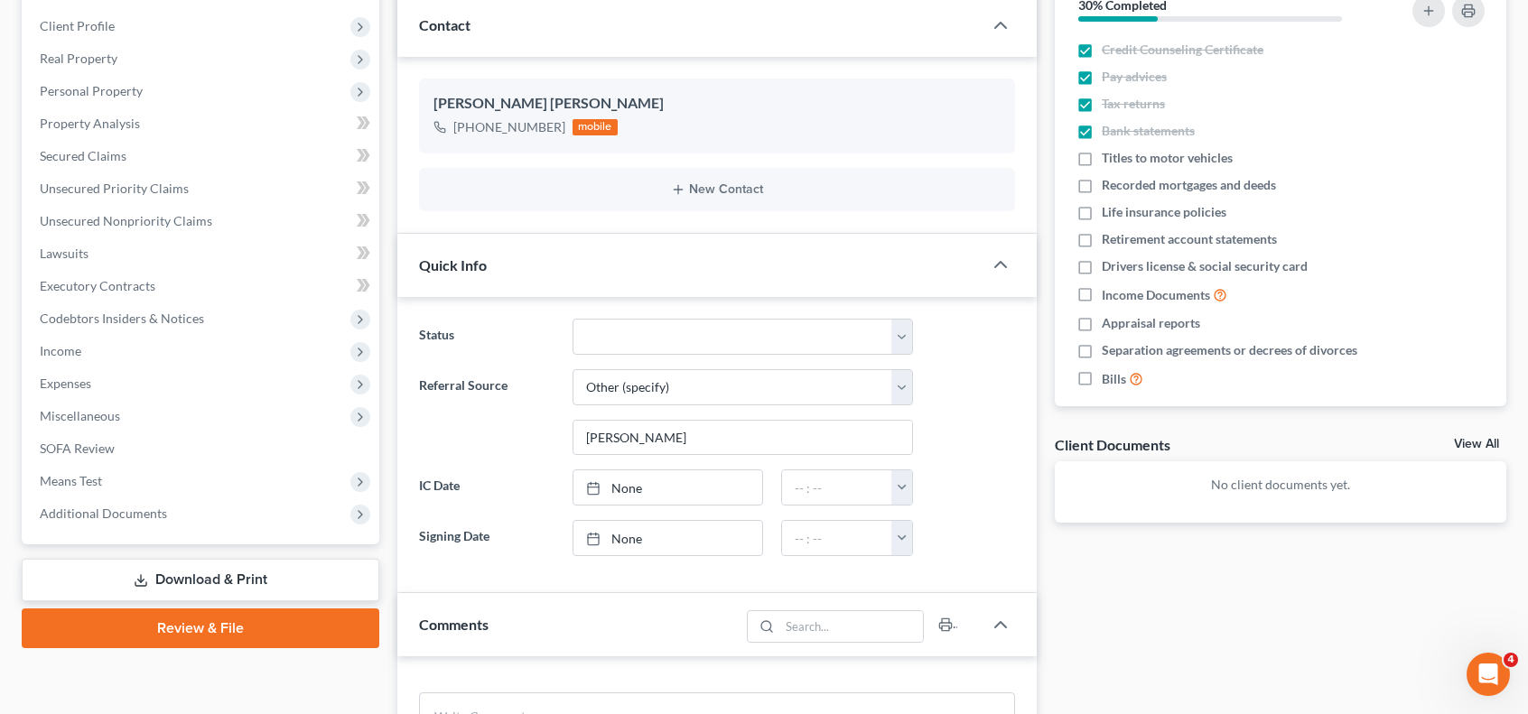
scroll to position [604, 0]
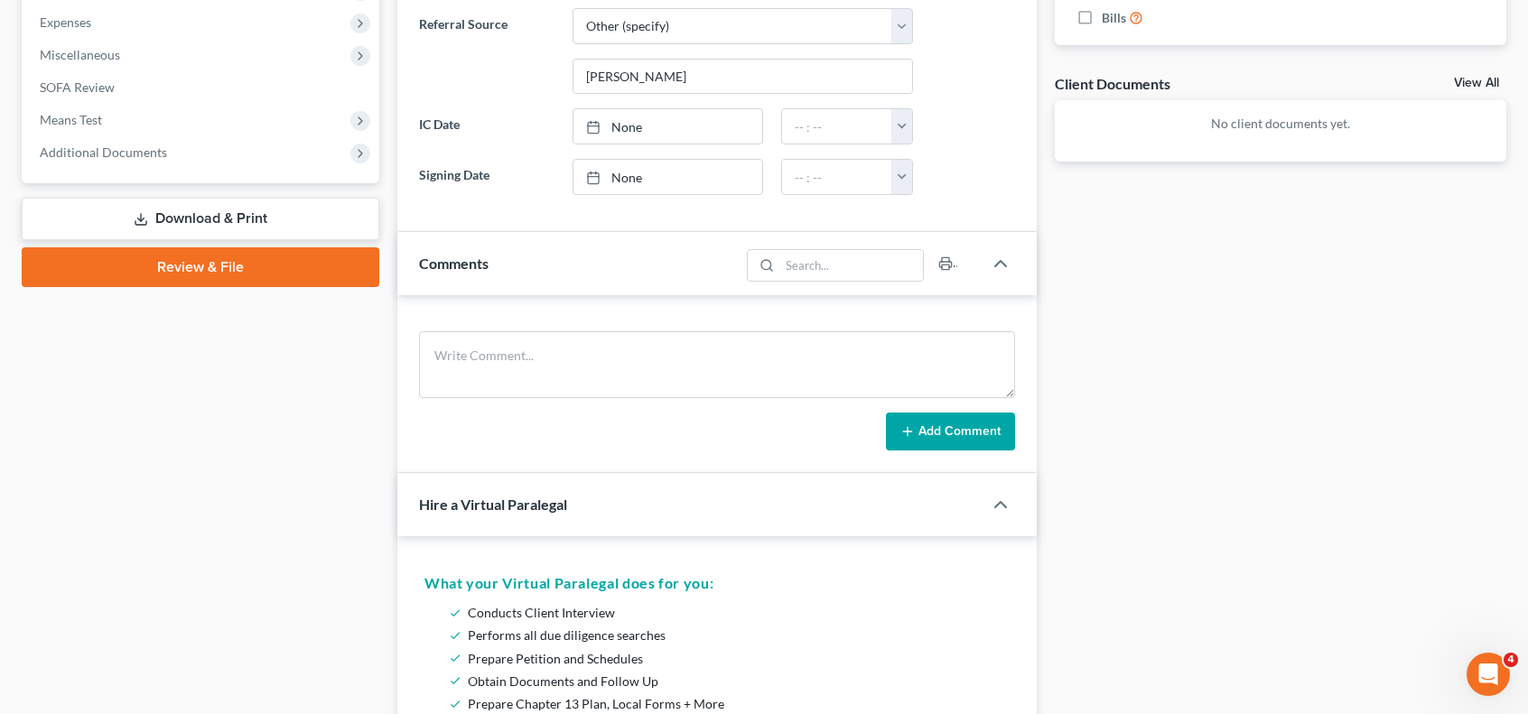
click at [200, 274] on link "Review & File" at bounding box center [201, 267] width 358 height 40
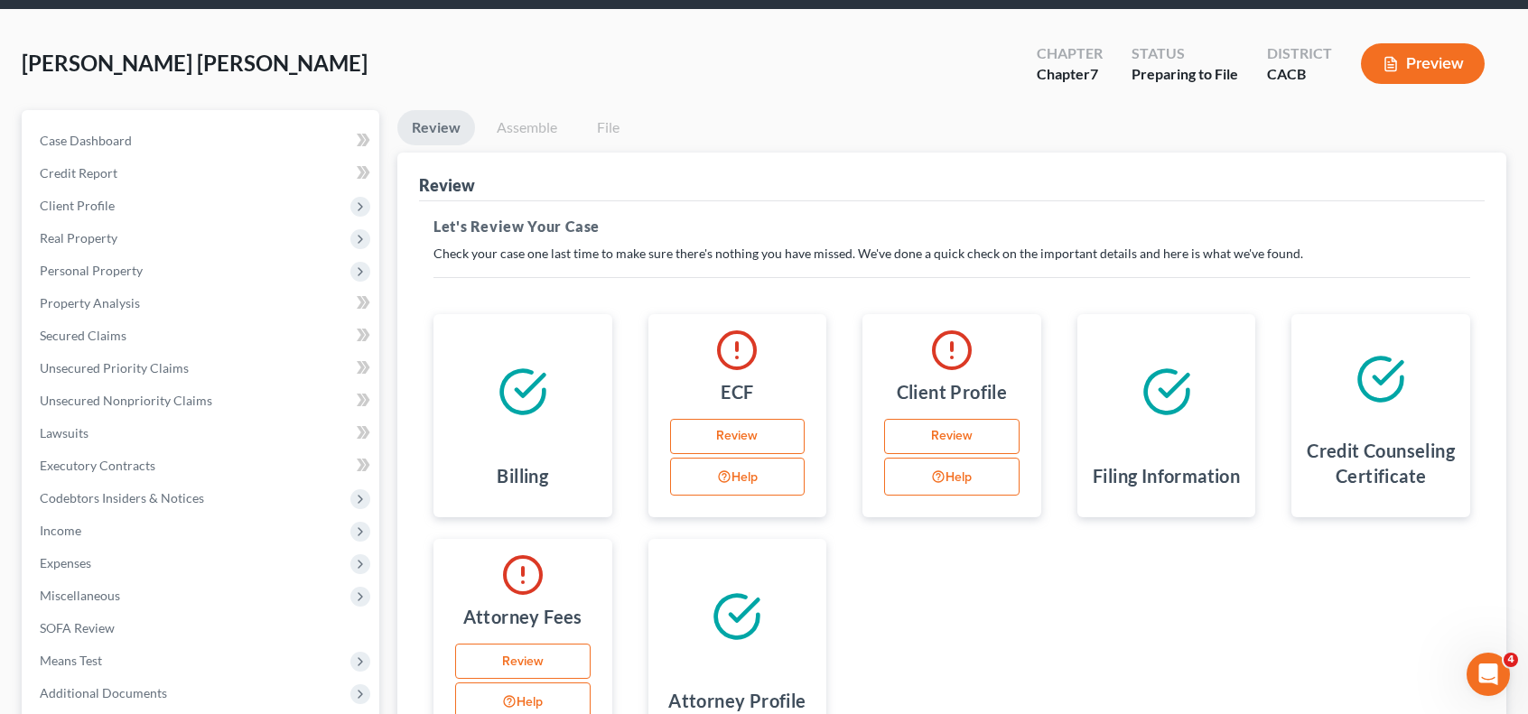
scroll to position [181, 0]
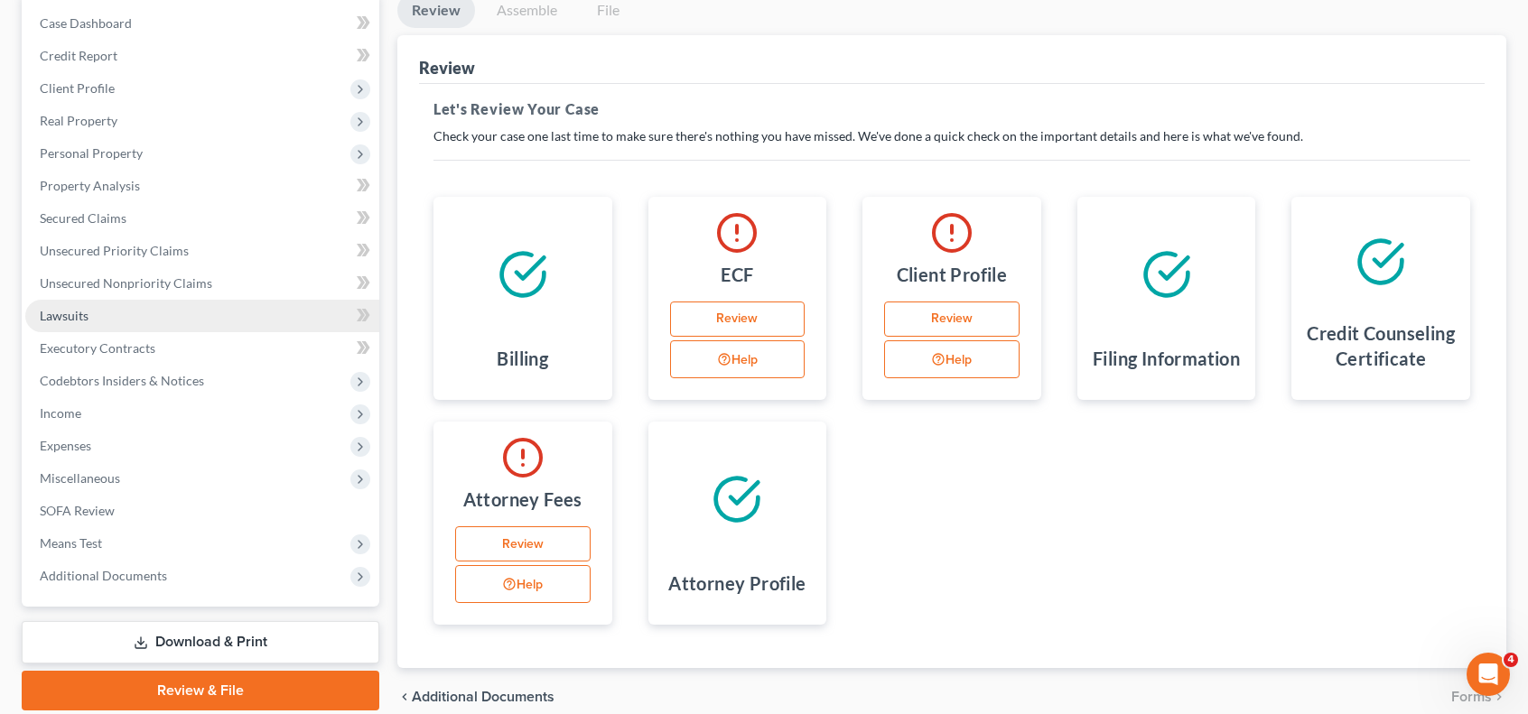
select select "17"
select select "6"
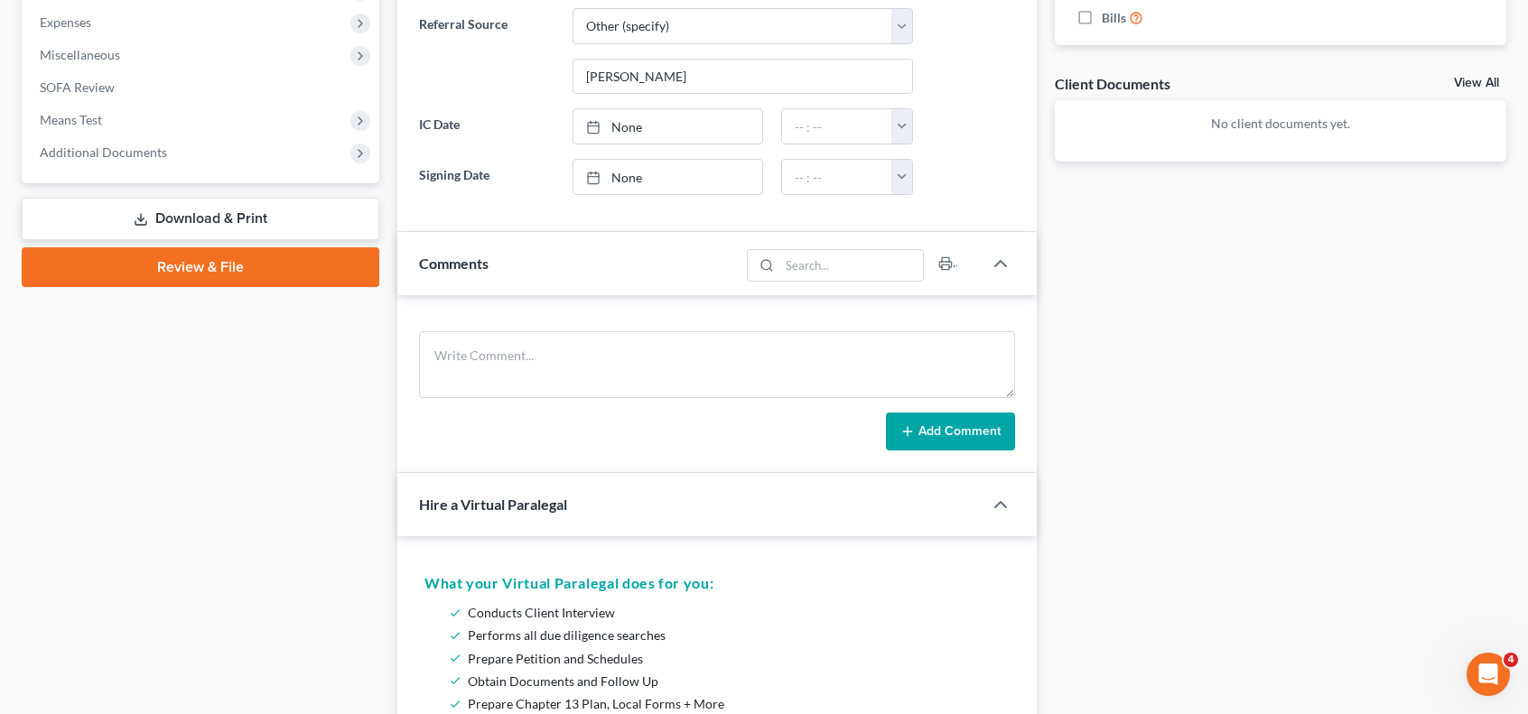
click at [205, 208] on link "Download & Print" at bounding box center [201, 219] width 358 height 42
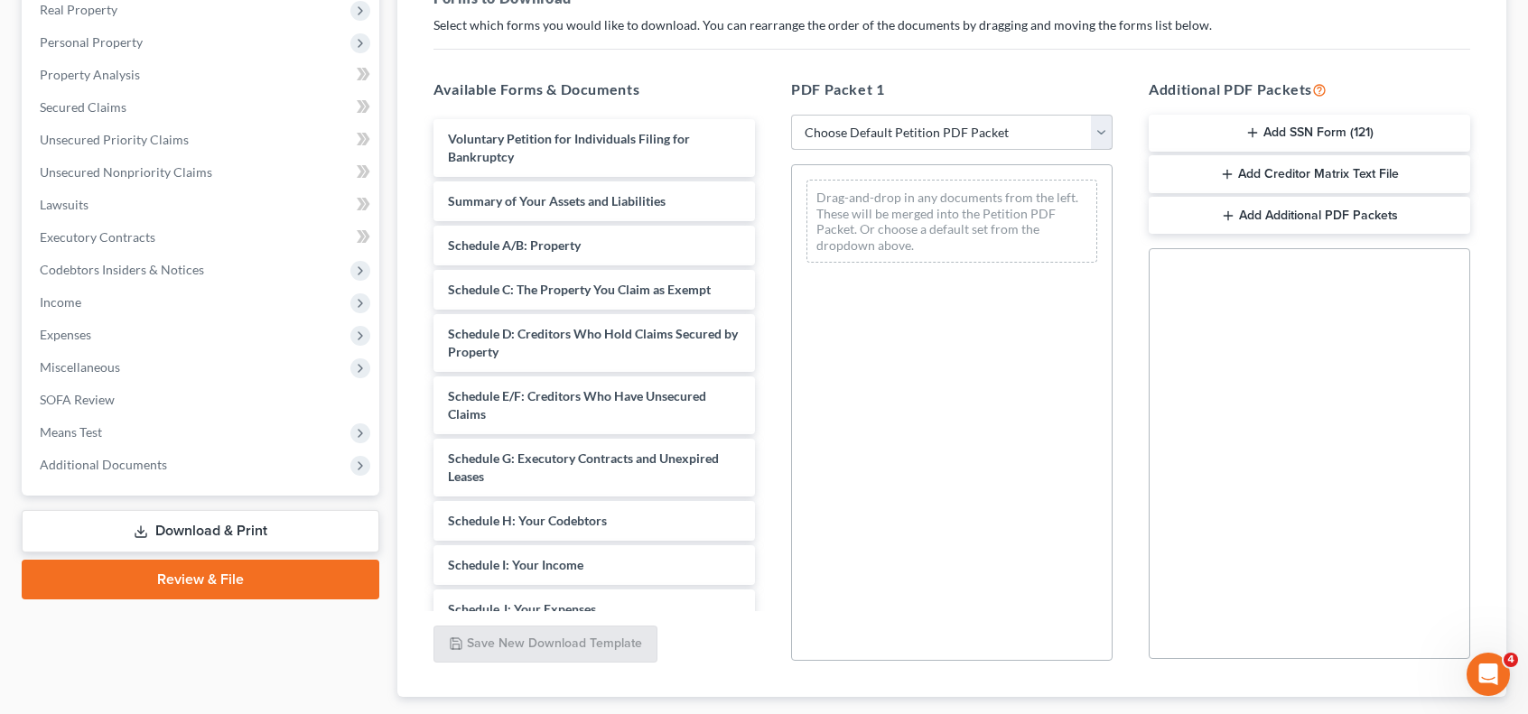
scroll to position [361, 0]
